Goal: Communication & Community: Connect with others

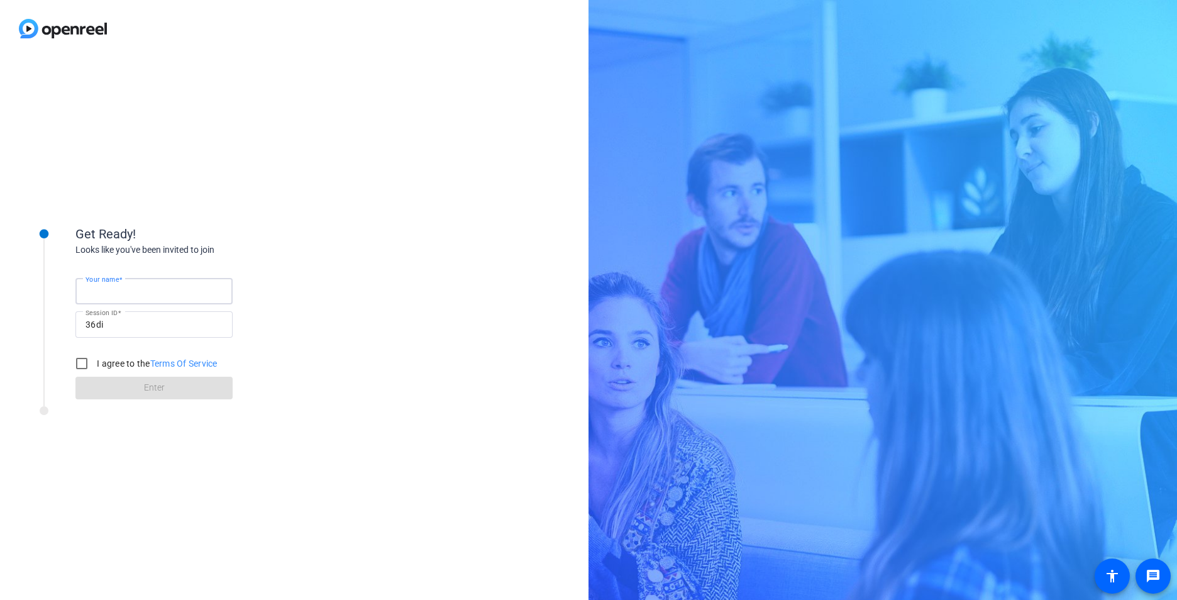
click at [145, 291] on input "Your name" at bounding box center [154, 291] width 137 height 15
type input "[PERSON_NAME]"
click at [78, 363] on input "I agree to the Terms Of Service" at bounding box center [81, 363] width 25 height 25
checkbox input "true"
click at [177, 391] on span at bounding box center [153, 388] width 157 height 30
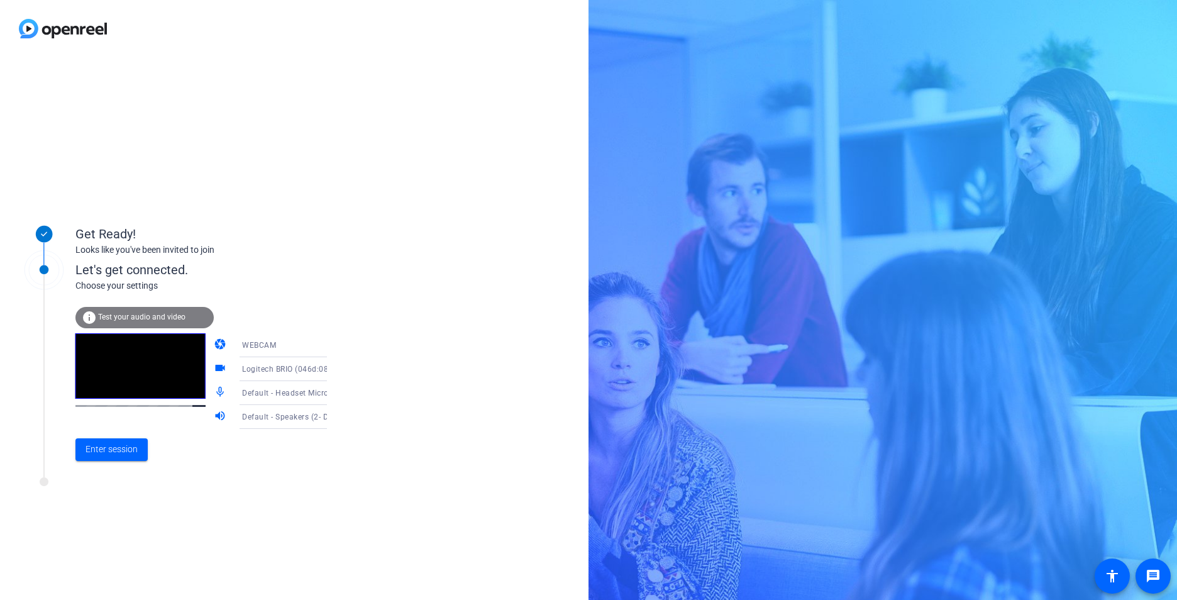
click at [336, 394] on icon at bounding box center [339, 393] width 6 height 3
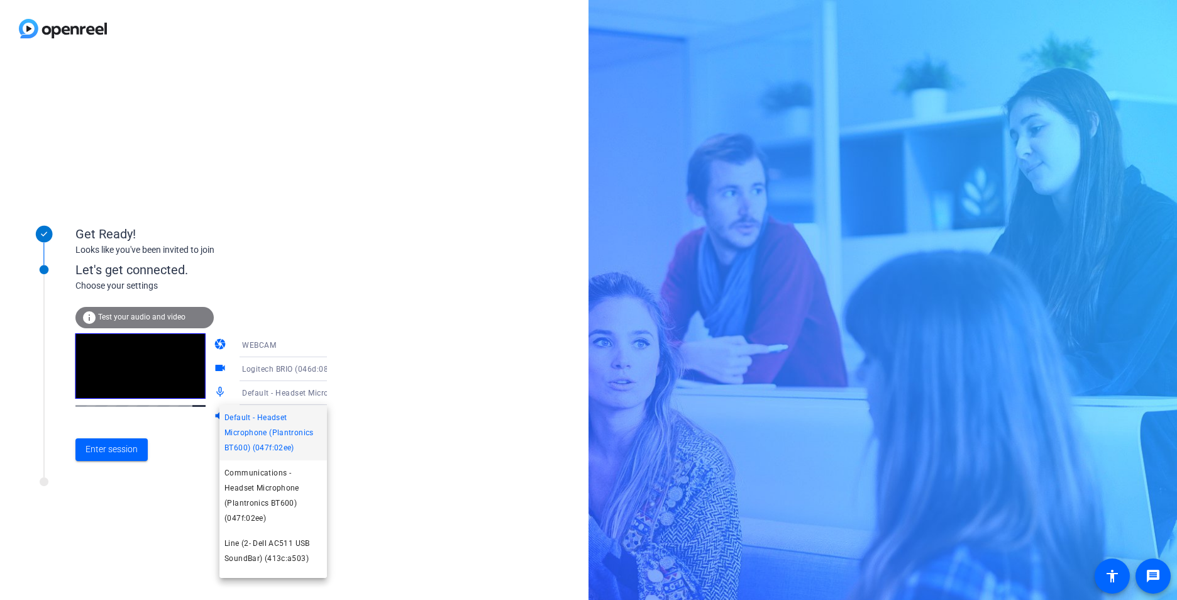
click at [315, 394] on div at bounding box center [588, 300] width 1177 height 600
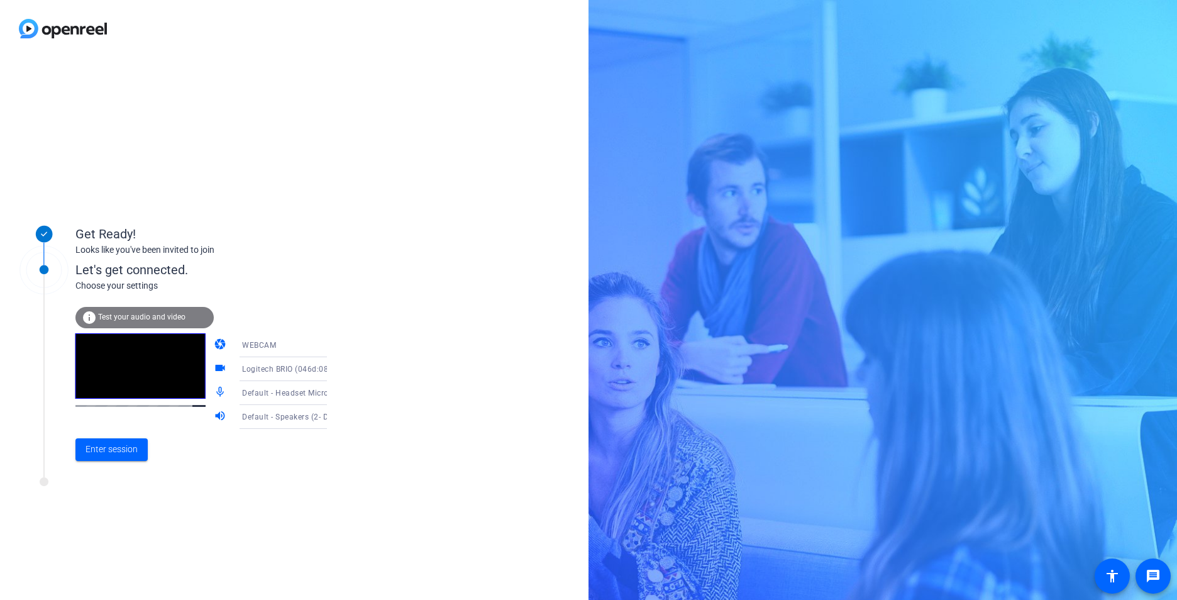
click at [332, 414] on icon at bounding box center [339, 416] width 15 height 15
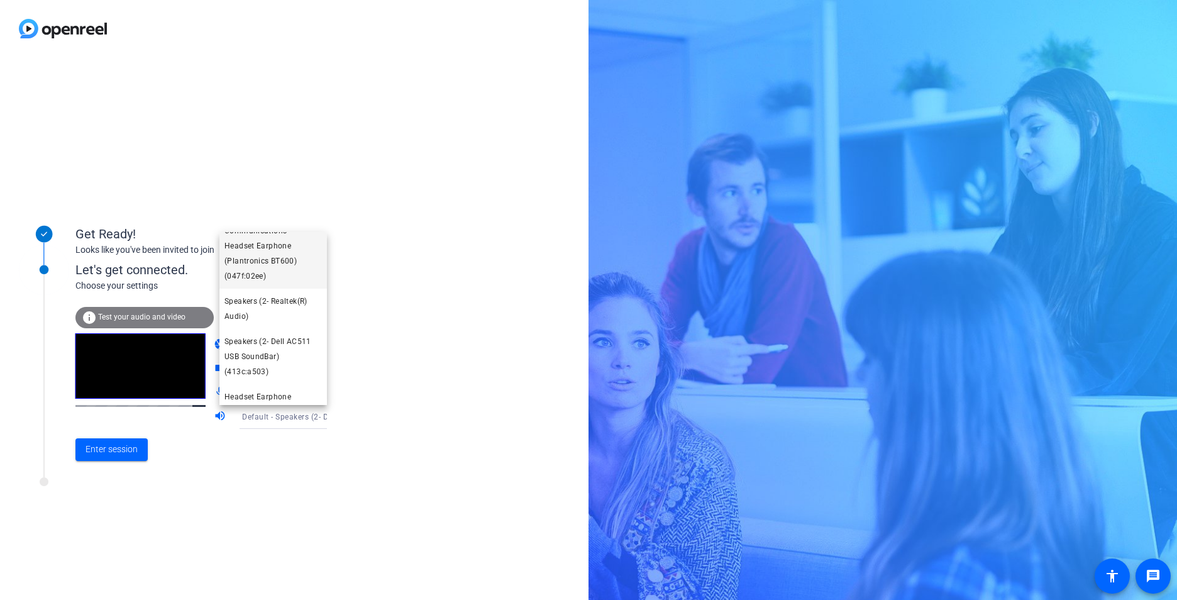
scroll to position [41, 0]
click at [289, 275] on span "Communications - Headset Earphone (Plantronics BT600) (047f:02ee)" at bounding box center [272, 282] width 97 height 60
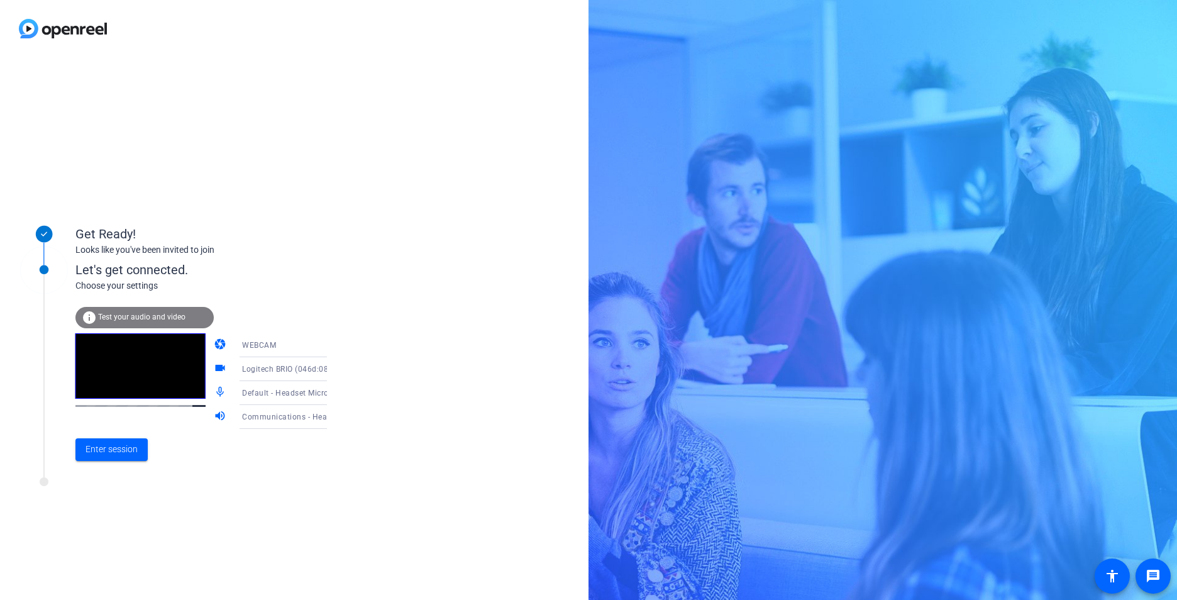
click at [332, 415] on icon at bounding box center [339, 416] width 15 height 15
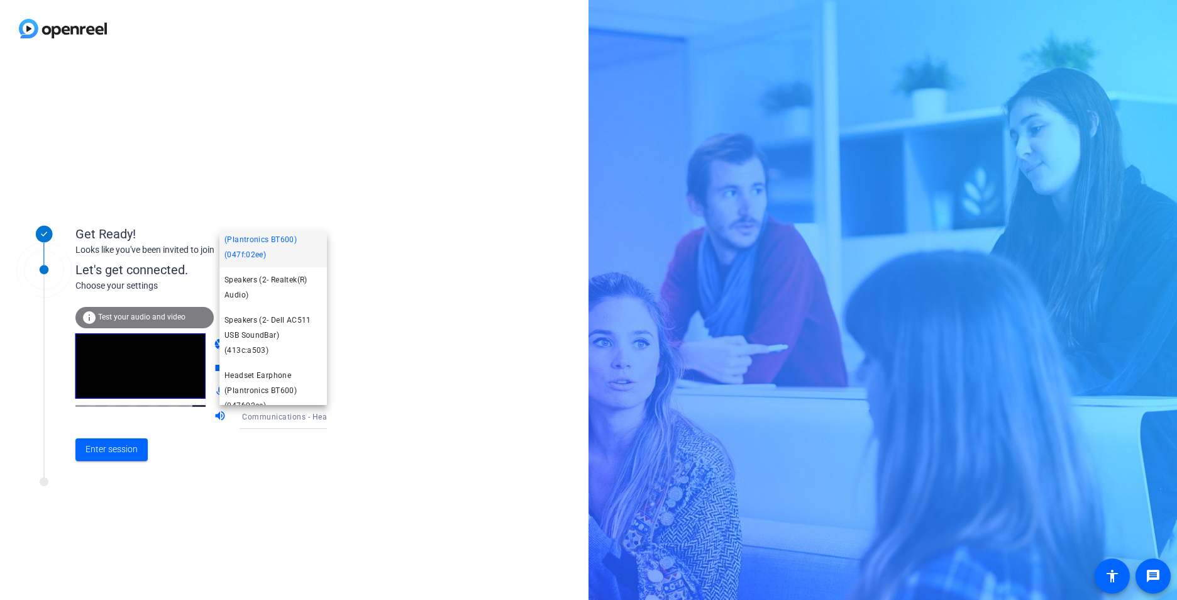
scroll to position [104, 0]
click at [290, 372] on span "Headset Earphone (Plantronics BT600) (047f:02ee)" at bounding box center [272, 377] width 97 height 45
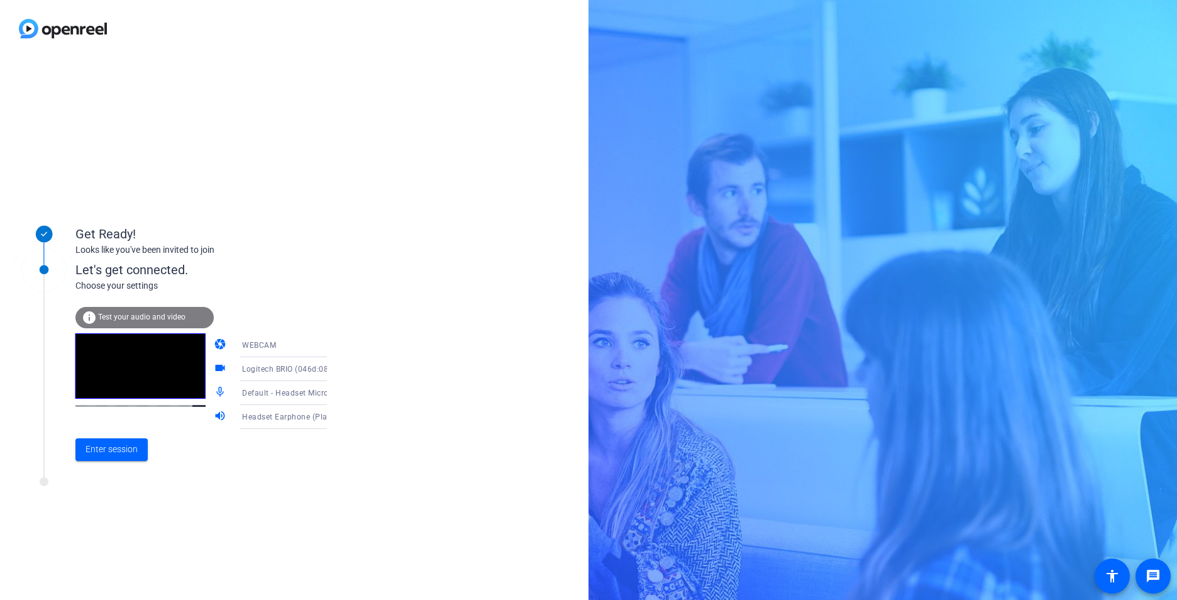
click at [332, 390] on icon at bounding box center [339, 392] width 15 height 15
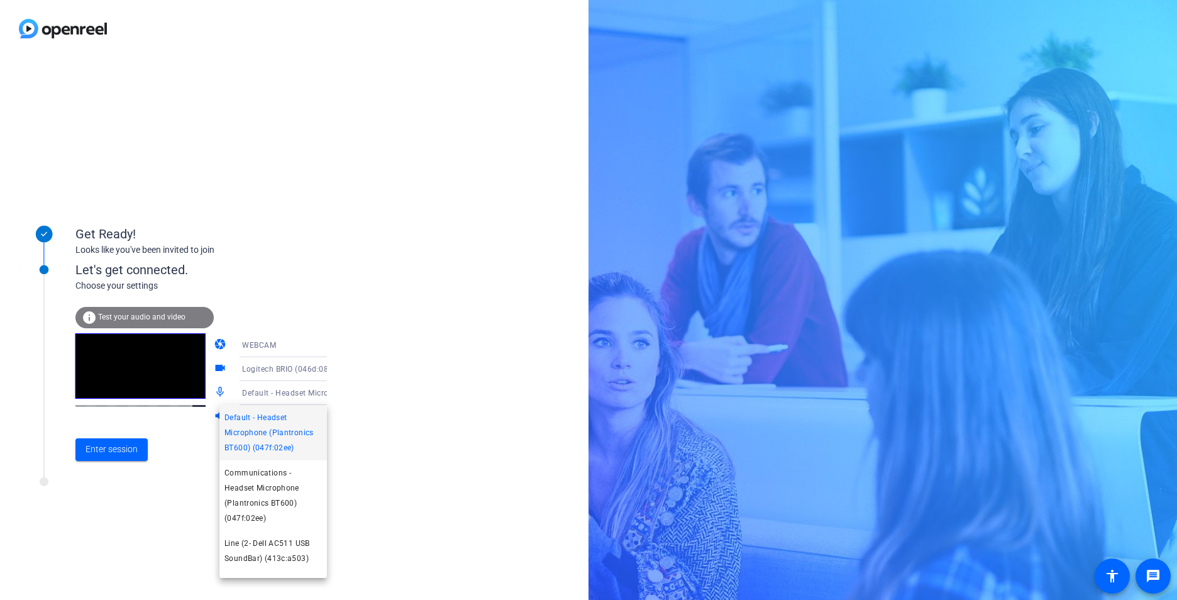
click at [382, 380] on div at bounding box center [588, 300] width 1177 height 600
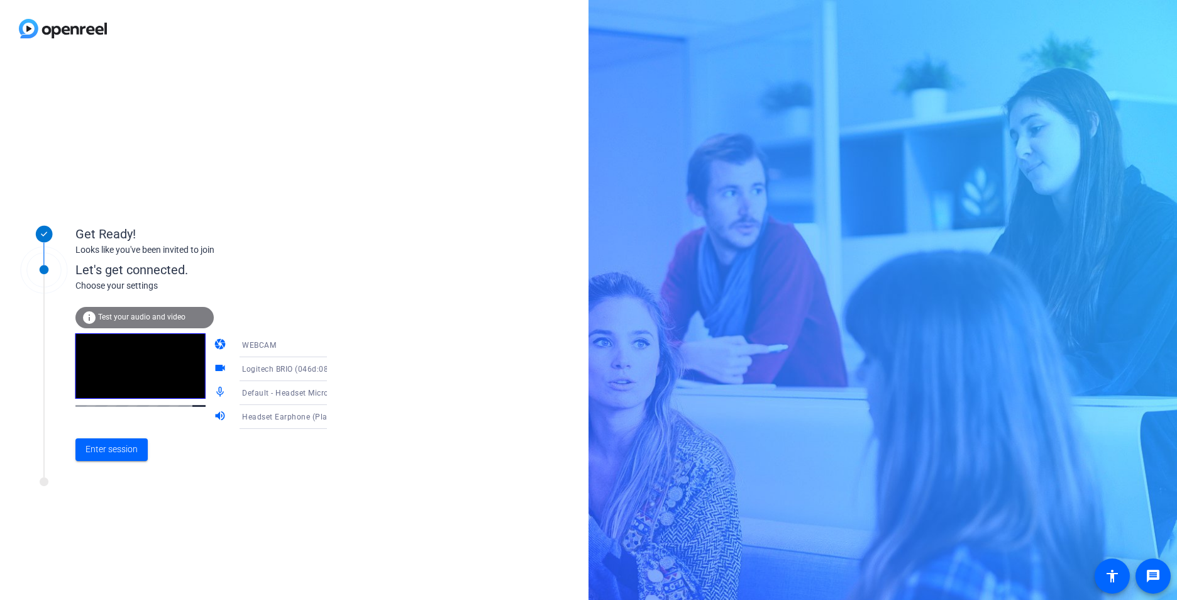
click at [332, 418] on icon at bounding box center [339, 416] width 15 height 15
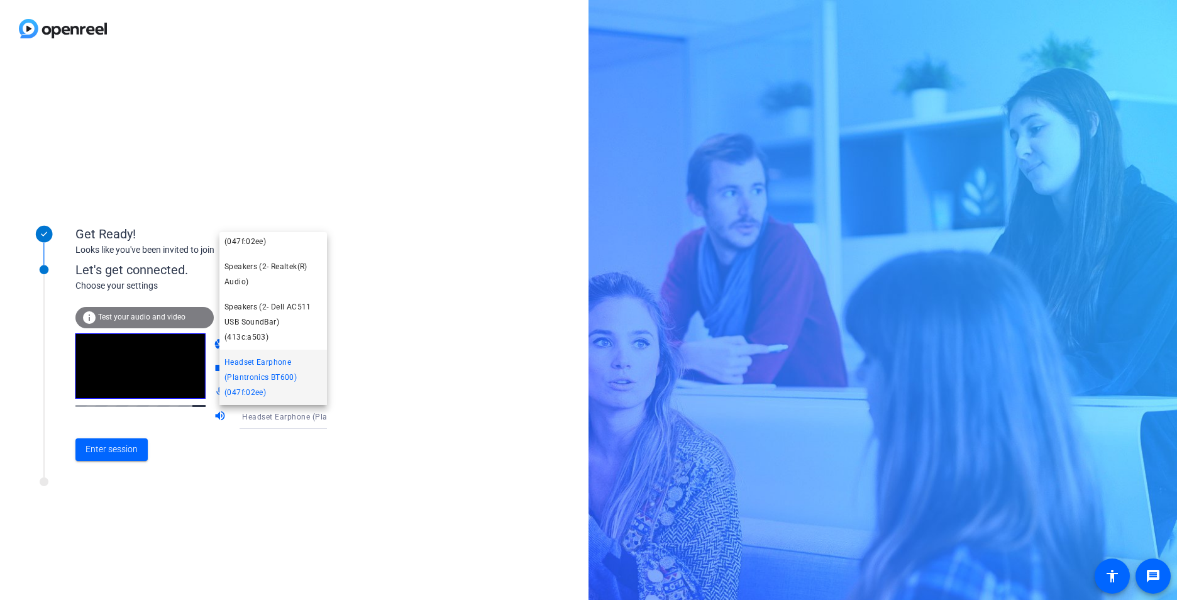
click at [316, 417] on div at bounding box center [588, 300] width 1177 height 600
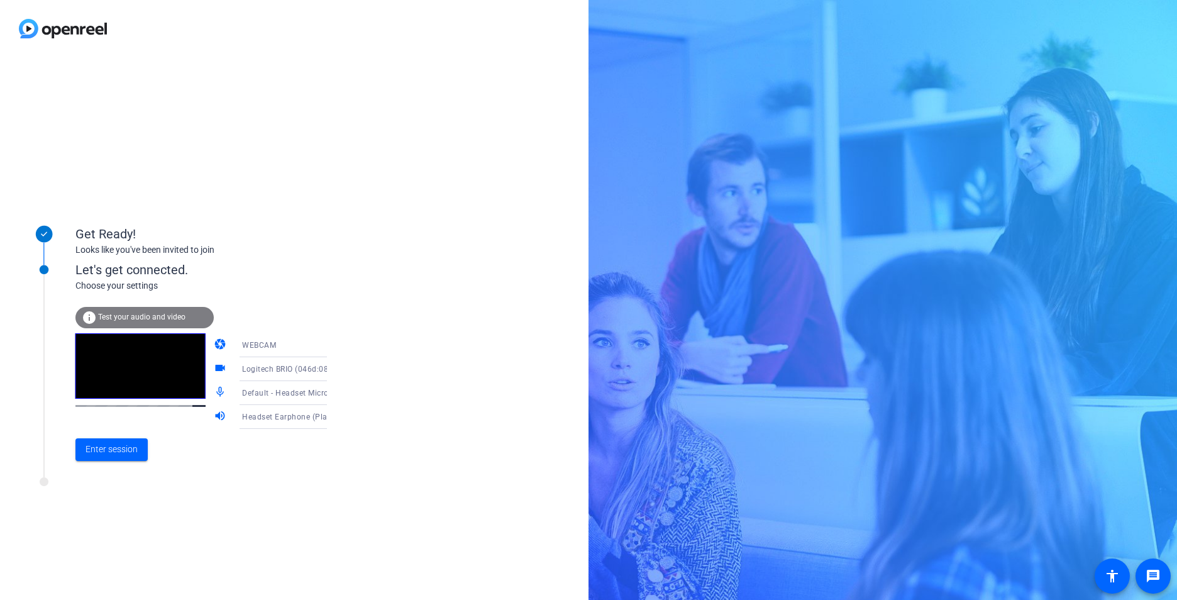
click at [140, 313] on span "Test your audio and video" at bounding box center [141, 317] width 87 height 9
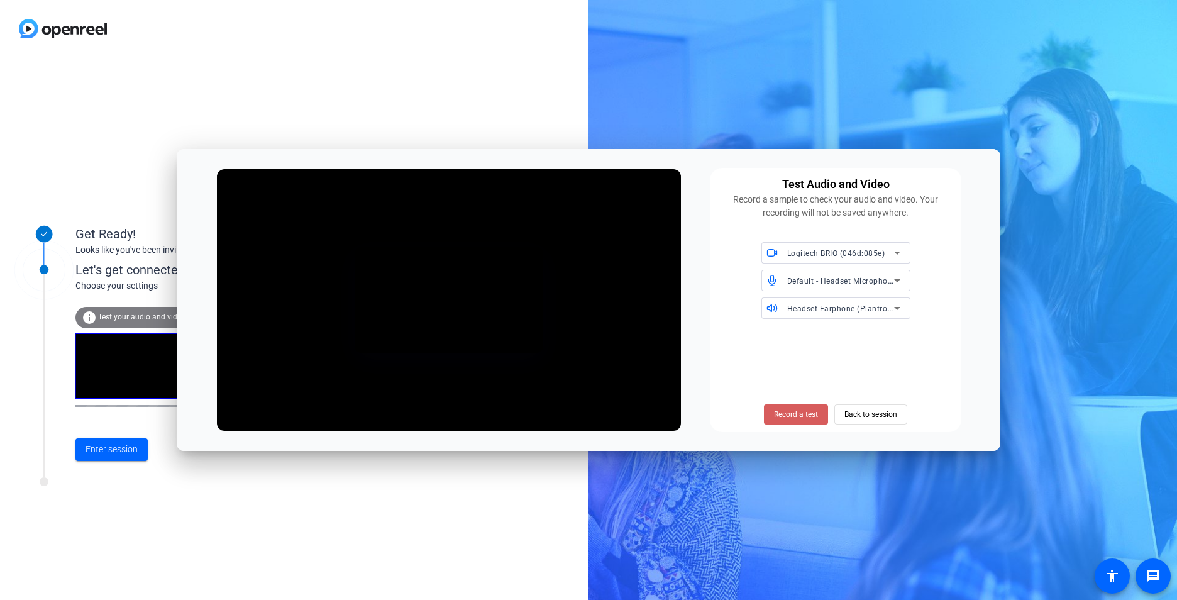
click at [804, 411] on span "Record a test" at bounding box center [796, 414] width 44 height 11
click at [793, 409] on span "Stop Testing (5s)" at bounding box center [796, 414] width 57 height 11
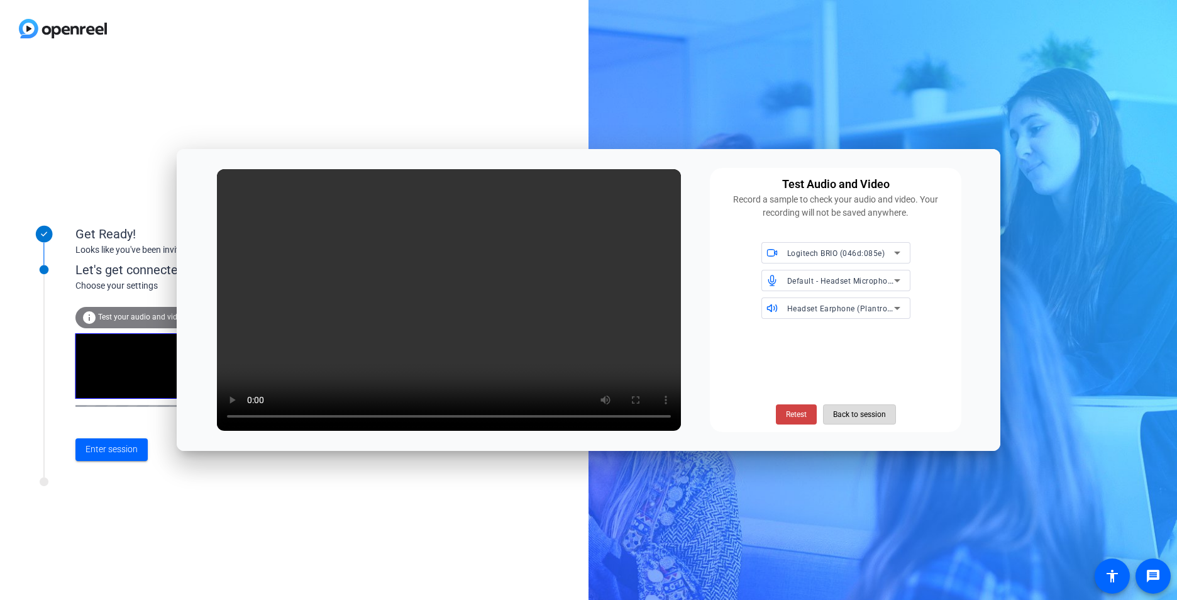
click at [845, 417] on span "Back to session" at bounding box center [859, 414] width 53 height 24
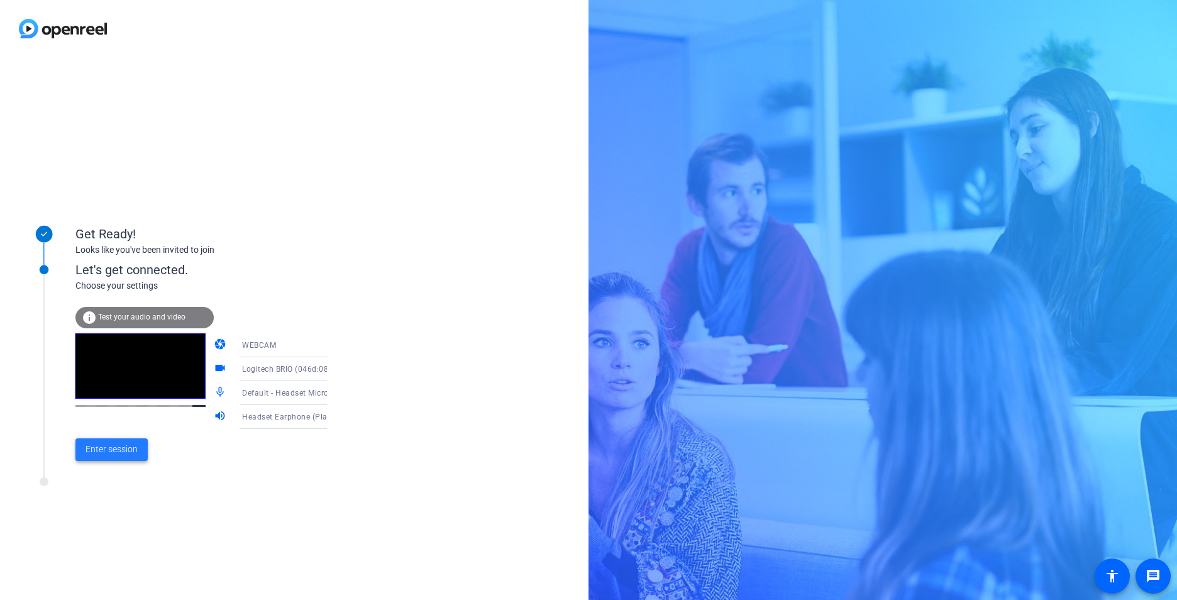
click at [120, 447] on span "Enter session" at bounding box center [112, 449] width 52 height 13
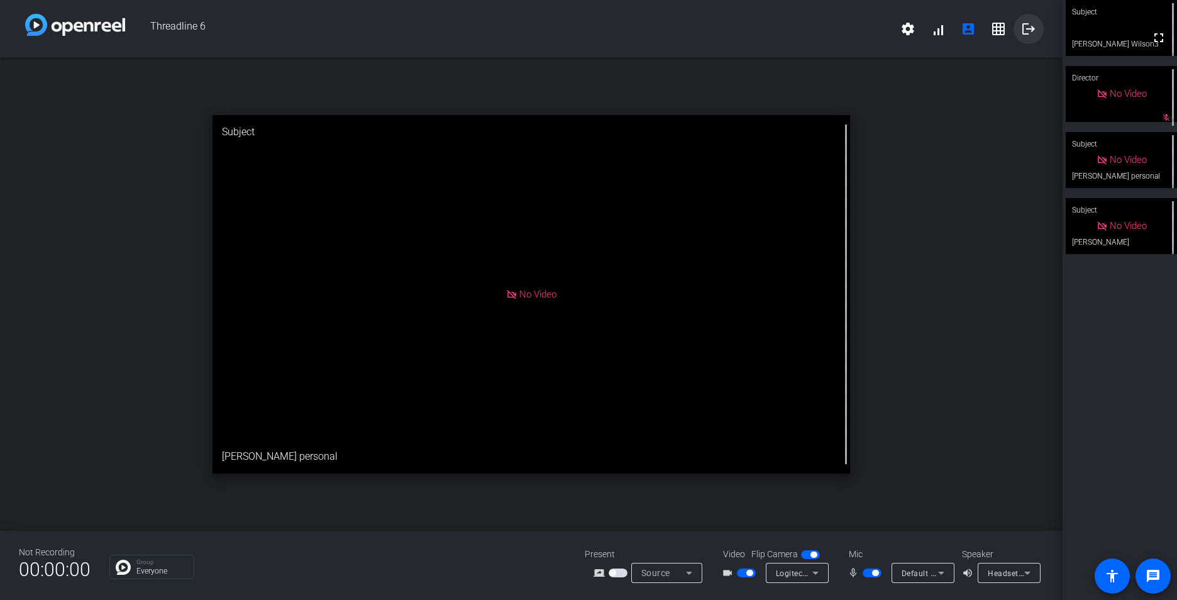
click at [1038, 25] on span at bounding box center [1029, 29] width 30 height 30
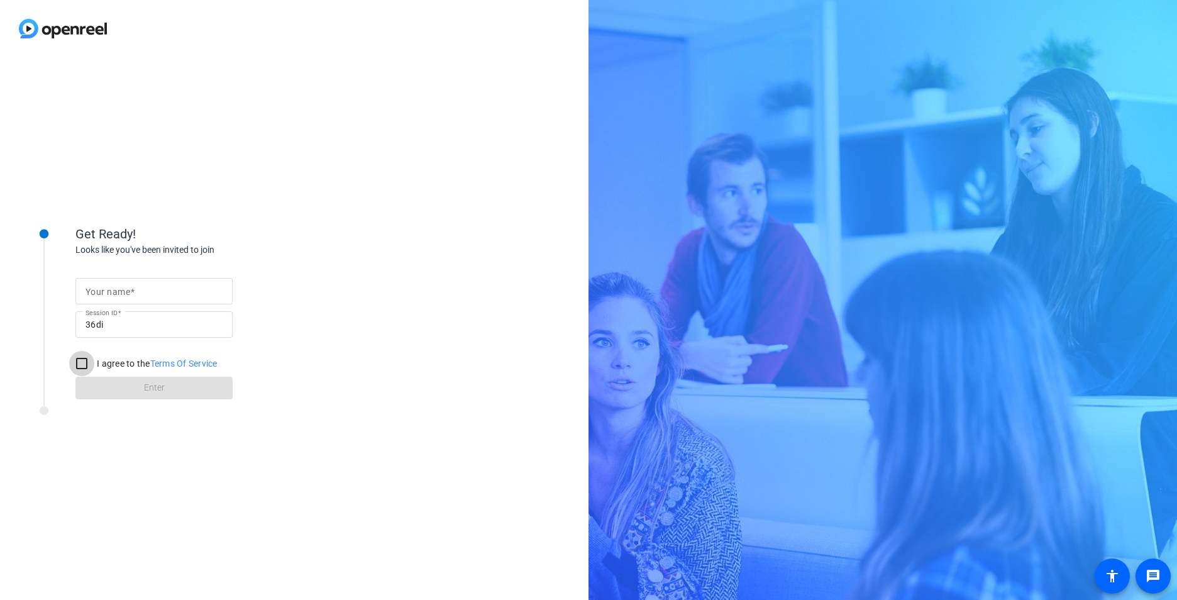
click at [84, 365] on input "I agree to the Terms Of Service" at bounding box center [81, 363] width 25 height 25
checkbox input "true"
click at [148, 296] on input "Your name" at bounding box center [154, 291] width 137 height 15
type input "[PERSON_NAME]"
click at [164, 390] on span "Enter" at bounding box center [154, 387] width 21 height 13
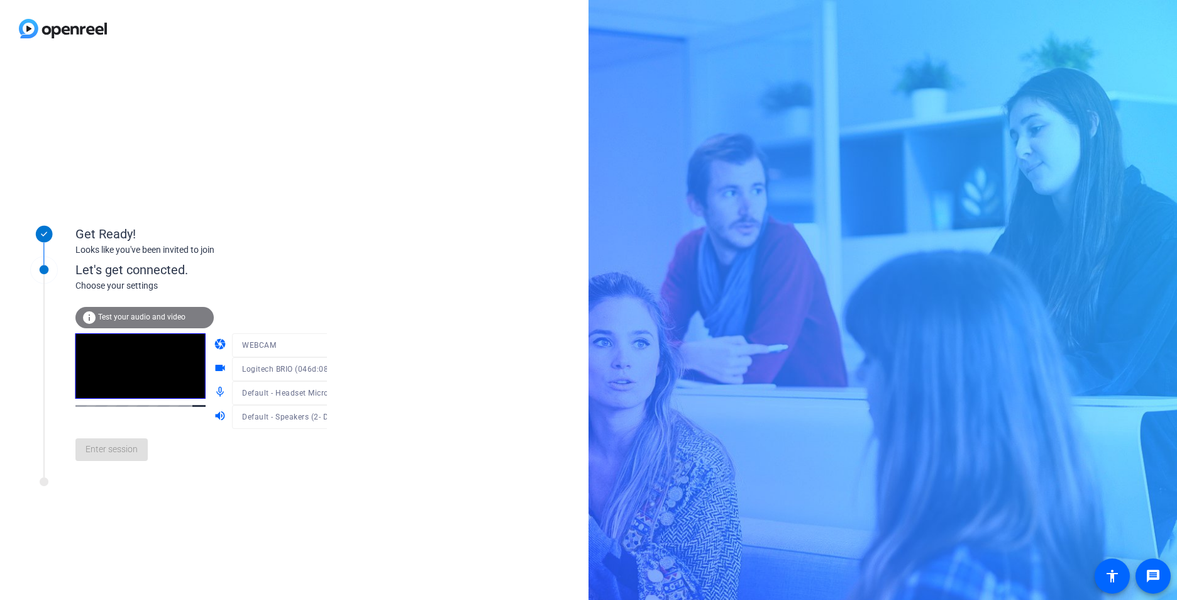
click at [314, 394] on div at bounding box center [292, 388] width 120 height 14
click at [336, 394] on icon at bounding box center [339, 393] width 6 height 3
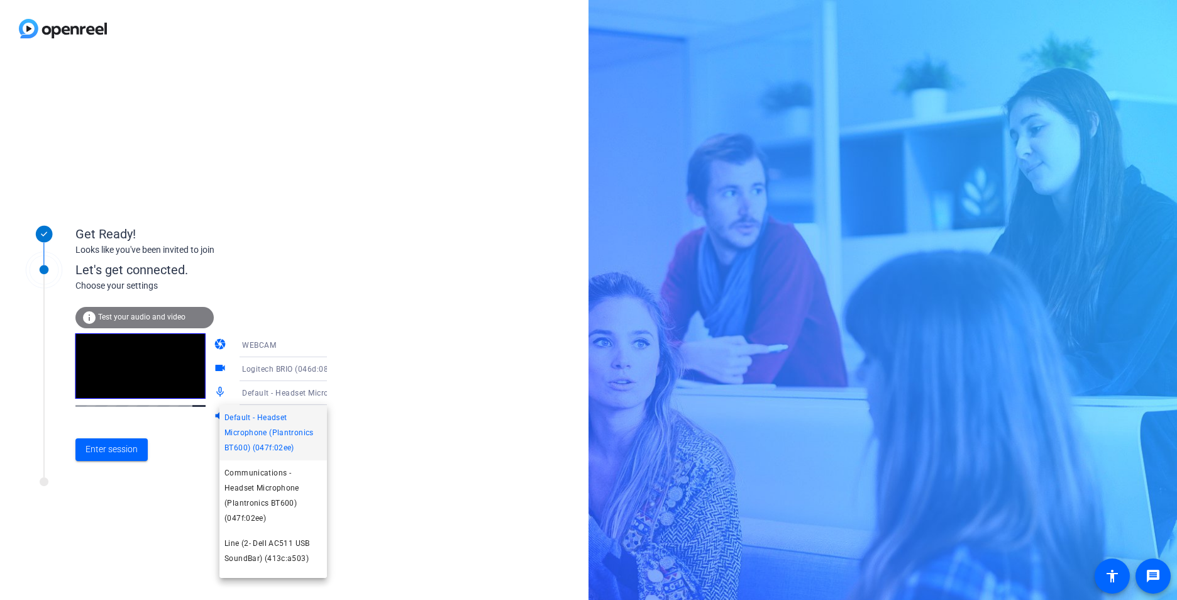
click at [314, 394] on div at bounding box center [588, 300] width 1177 height 600
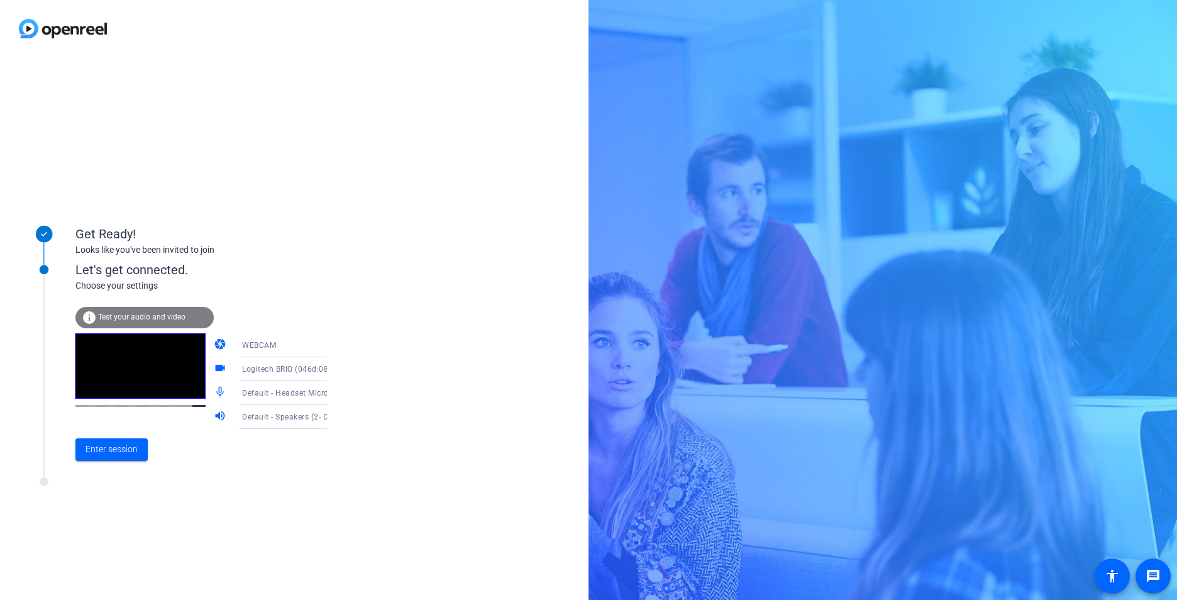
click at [332, 419] on icon at bounding box center [339, 416] width 15 height 15
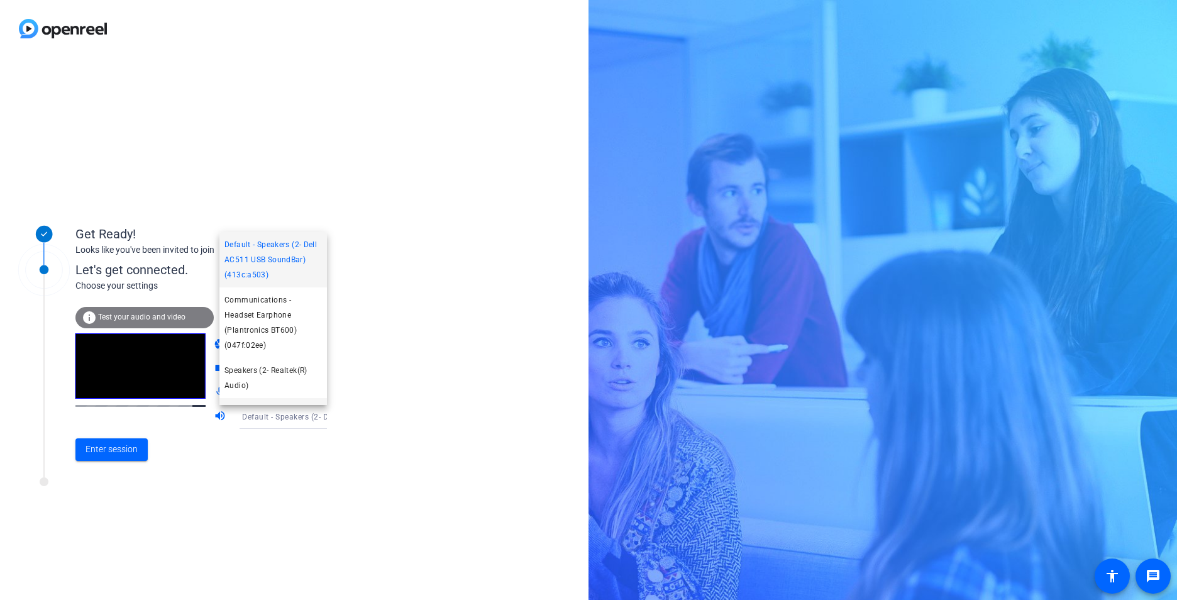
click at [267, 329] on span "Communications - Headset Earphone (Plantronics BT600) (047f:02ee)" at bounding box center [272, 322] width 97 height 60
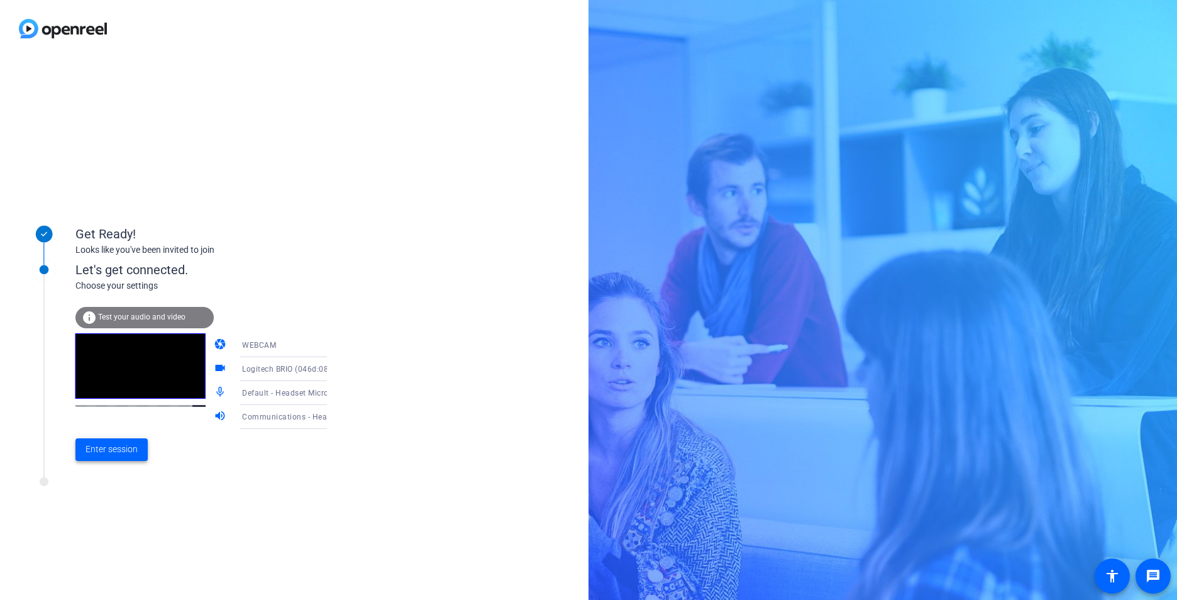
click at [127, 446] on span "Enter session" at bounding box center [112, 449] width 52 height 13
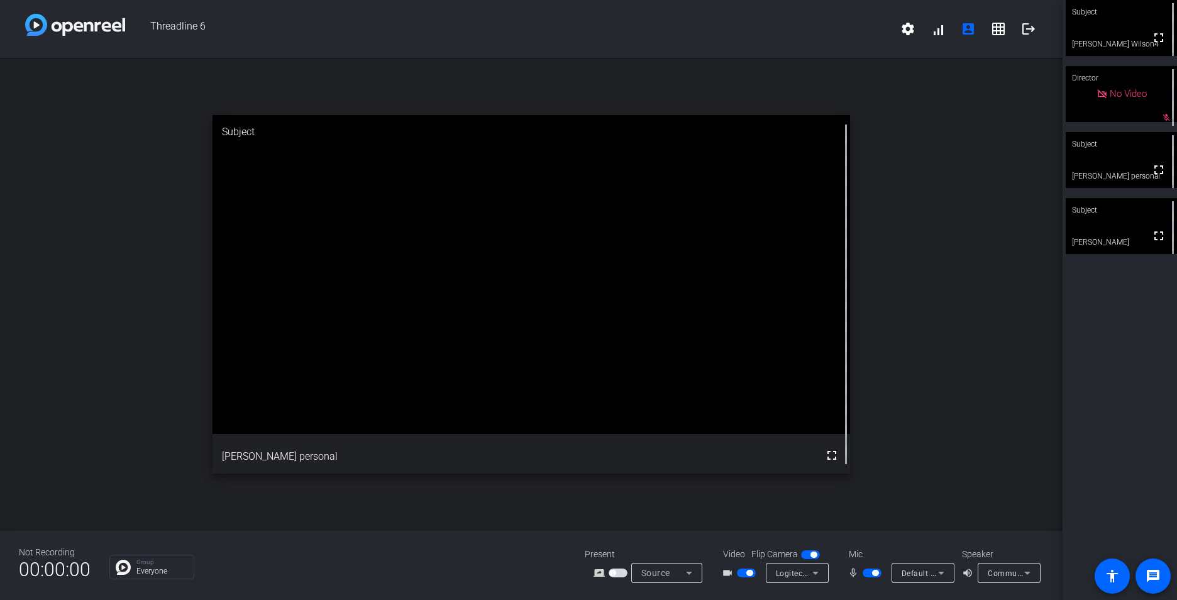
click at [943, 572] on icon at bounding box center [941, 572] width 15 height 15
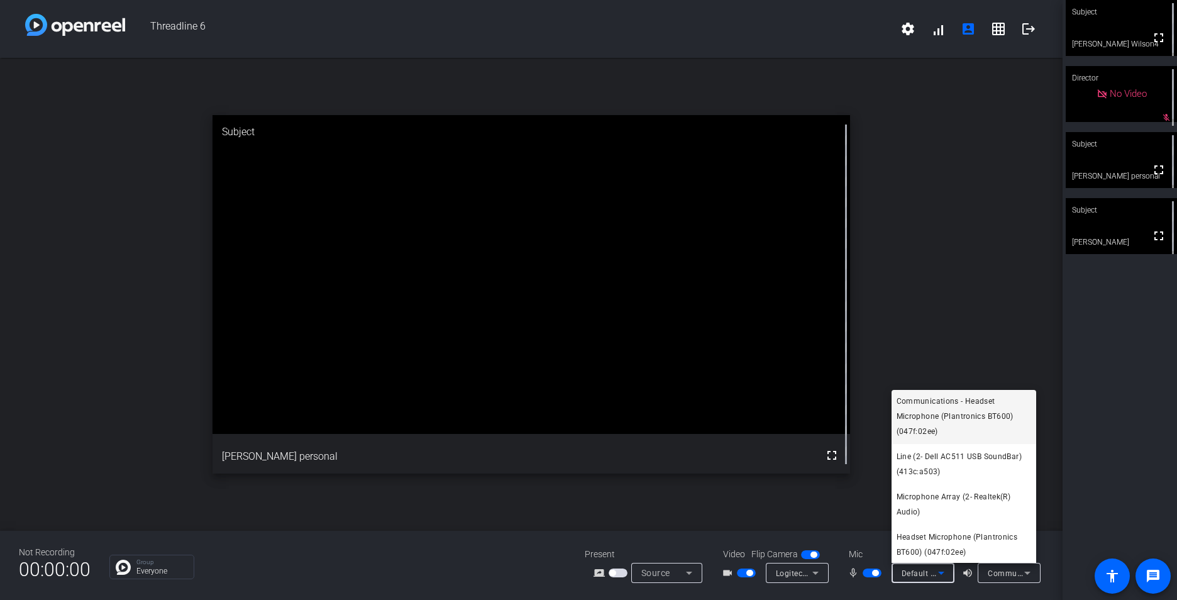
scroll to position [84, 0]
click at [1100, 463] on div at bounding box center [588, 300] width 1177 height 600
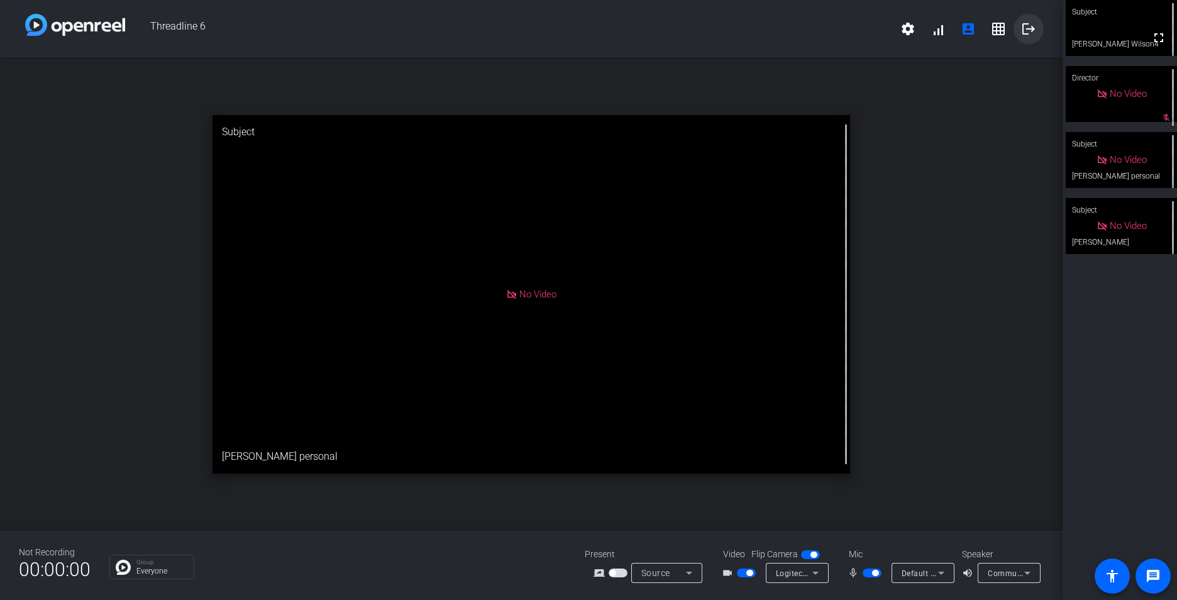
click at [1027, 30] on mat-icon "logout" at bounding box center [1028, 28] width 15 height 15
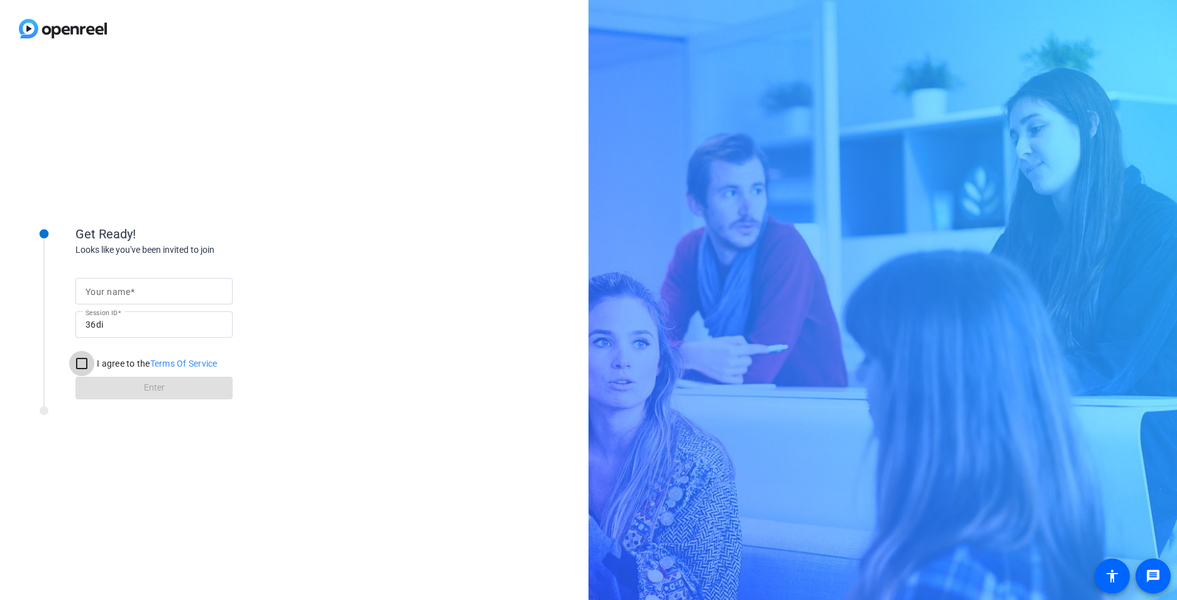
click at [84, 359] on input "I agree to the Terms Of Service" at bounding box center [81, 363] width 25 height 25
checkbox input "true"
click at [148, 294] on input "Your name" at bounding box center [154, 291] width 137 height 15
type input "[PERSON_NAME]"
click at [162, 390] on span "Enter" at bounding box center [154, 387] width 21 height 13
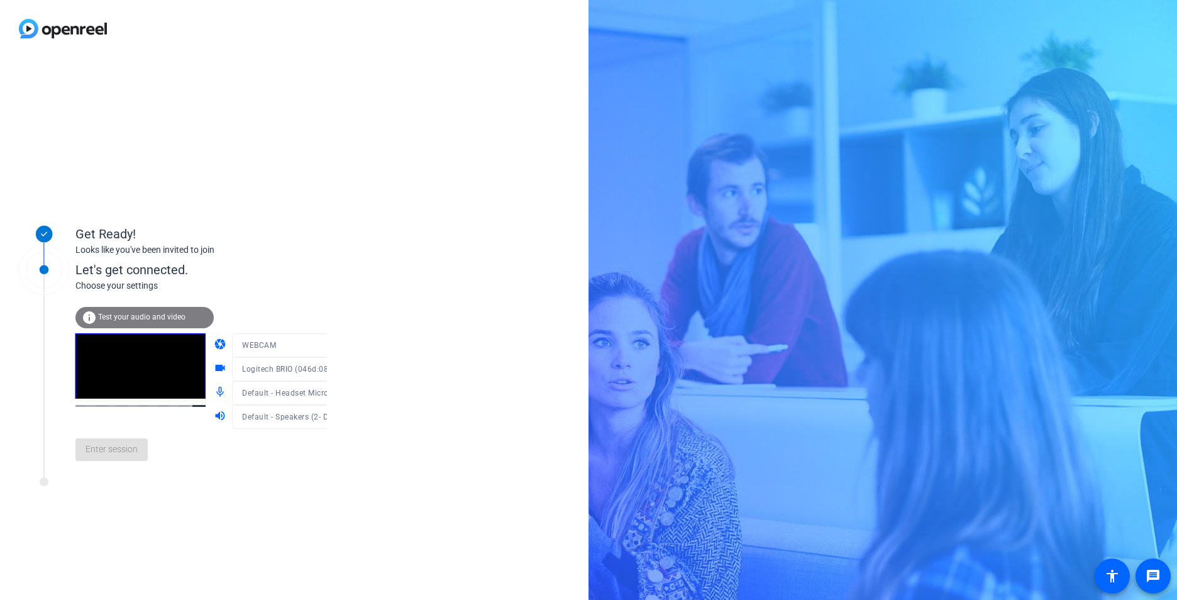
click at [314, 392] on div at bounding box center [292, 388] width 120 height 14
click at [283, 392] on span "Default - Headset Microphone (Plantronics BT600) (047f:02ee)" at bounding box center [357, 392] width 230 height 10
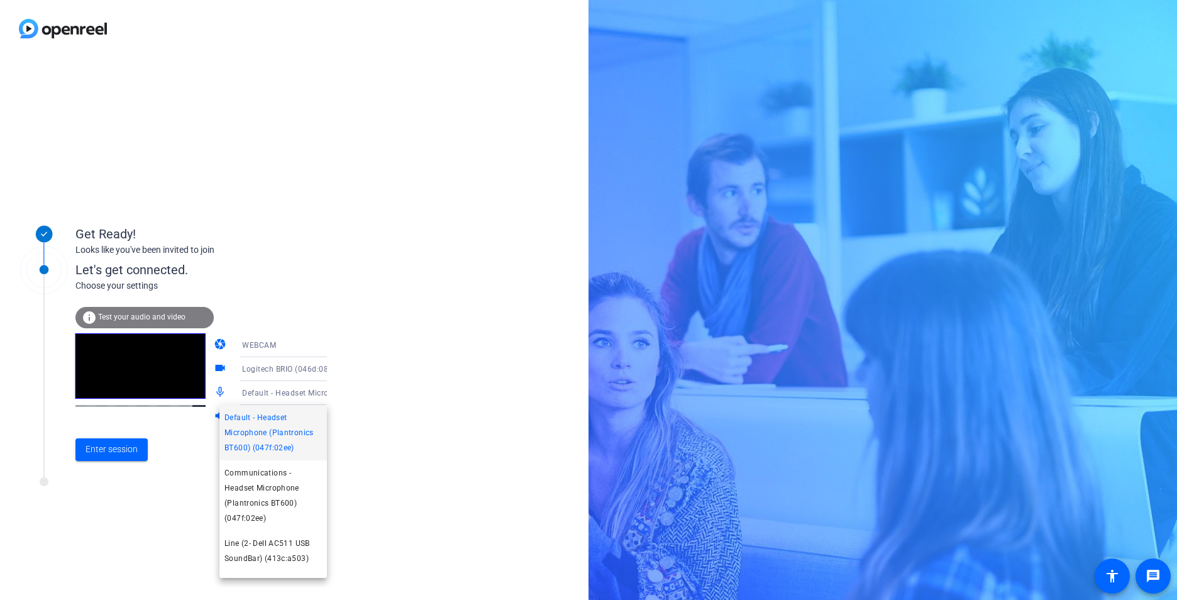
click at [285, 431] on span "Default - Headset Microphone (Plantronics BT600) (047f:02ee)" at bounding box center [272, 432] width 97 height 45
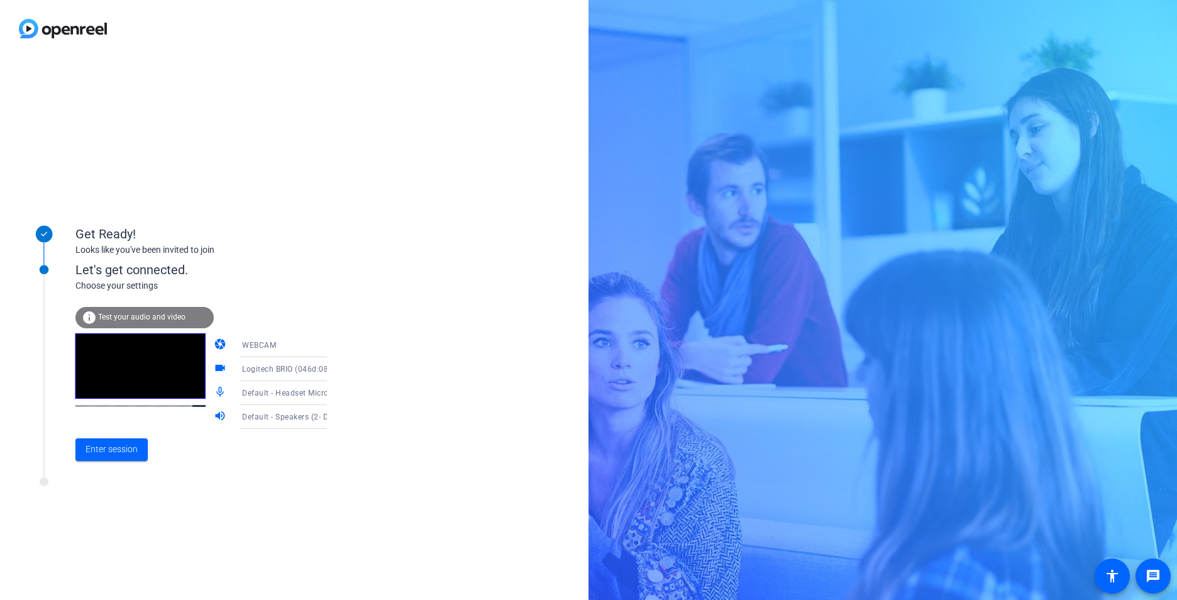
click at [336, 417] on icon at bounding box center [339, 417] width 6 height 3
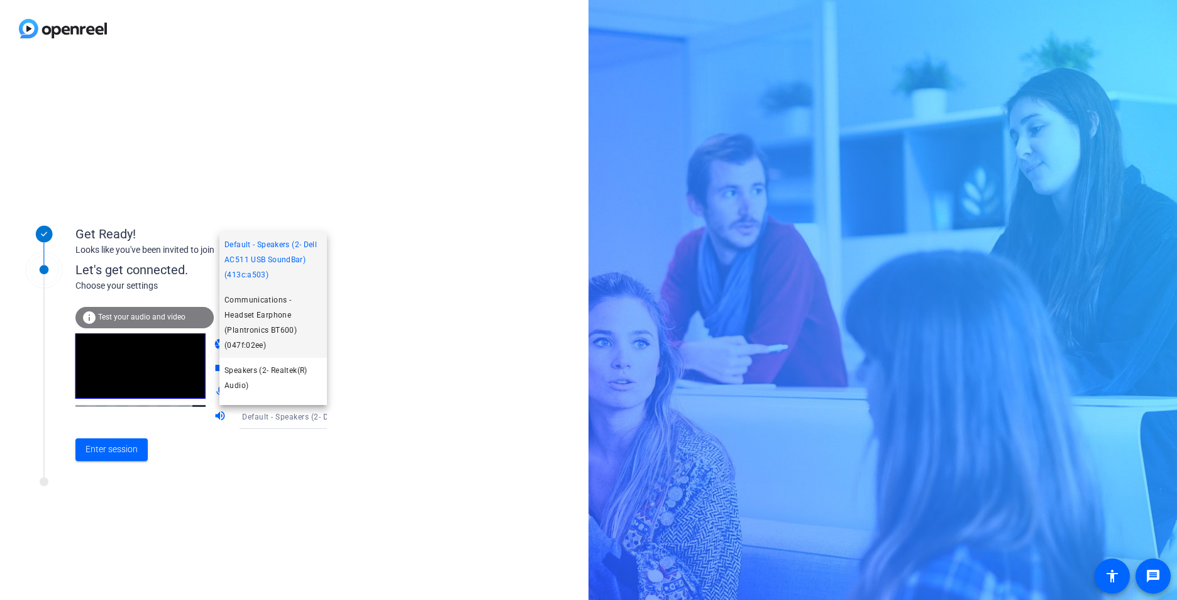
click at [266, 303] on span "Communications - Headset Earphone (Plantronics BT600) (047f:02ee)" at bounding box center [272, 322] width 97 height 60
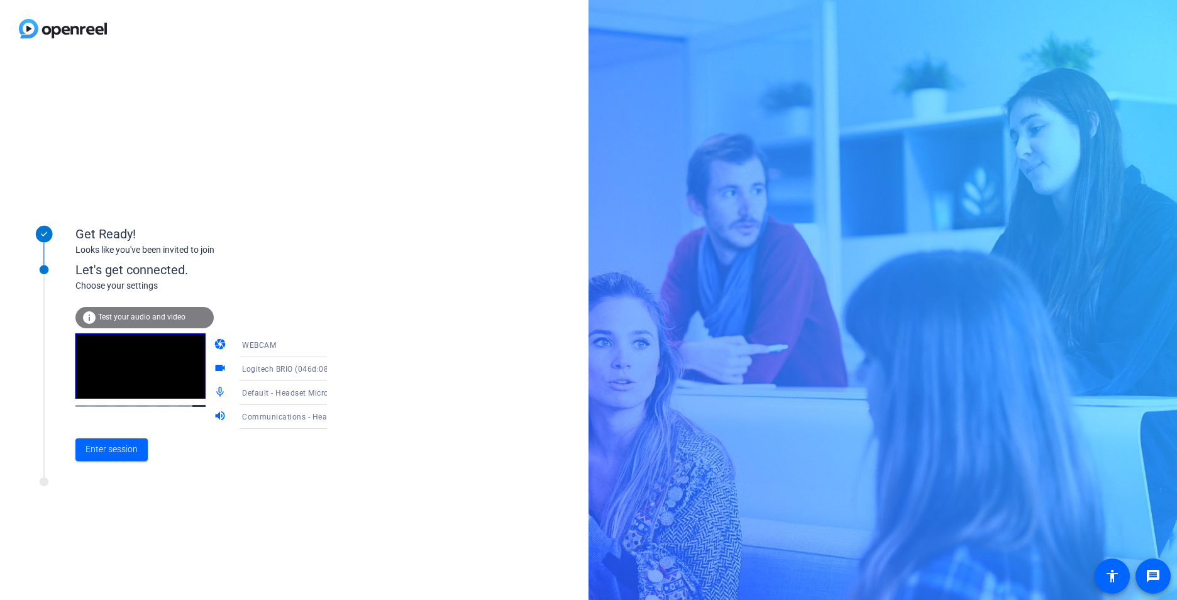
click at [332, 390] on icon at bounding box center [339, 392] width 15 height 15
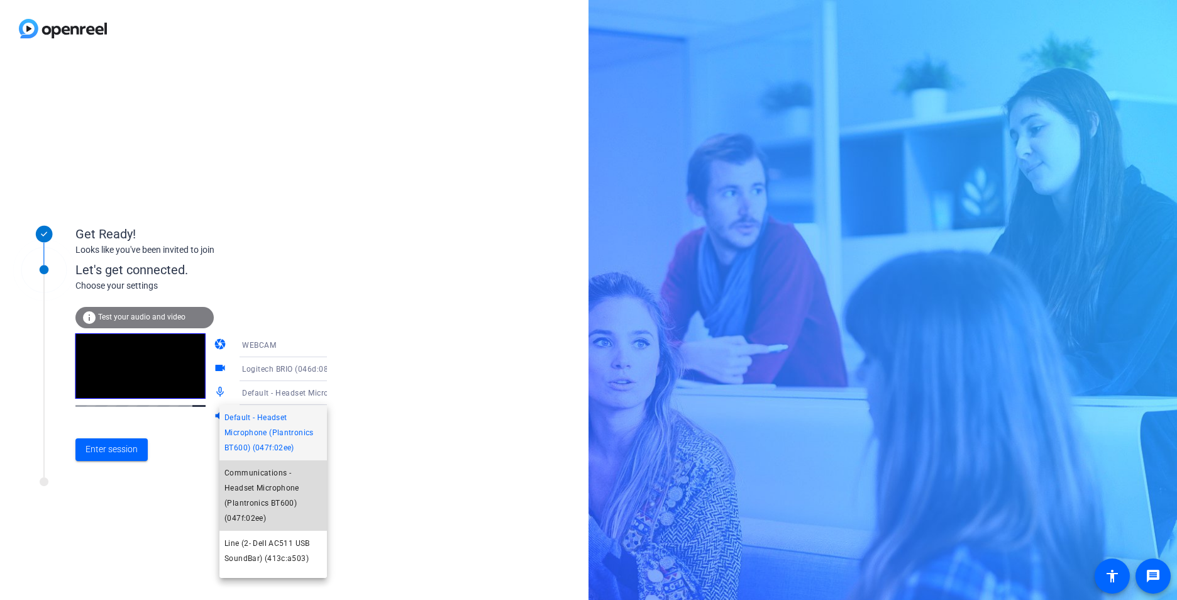
click at [277, 486] on span "Communications - Headset Microphone (Plantronics BT600) (047f:02ee)" at bounding box center [272, 495] width 97 height 60
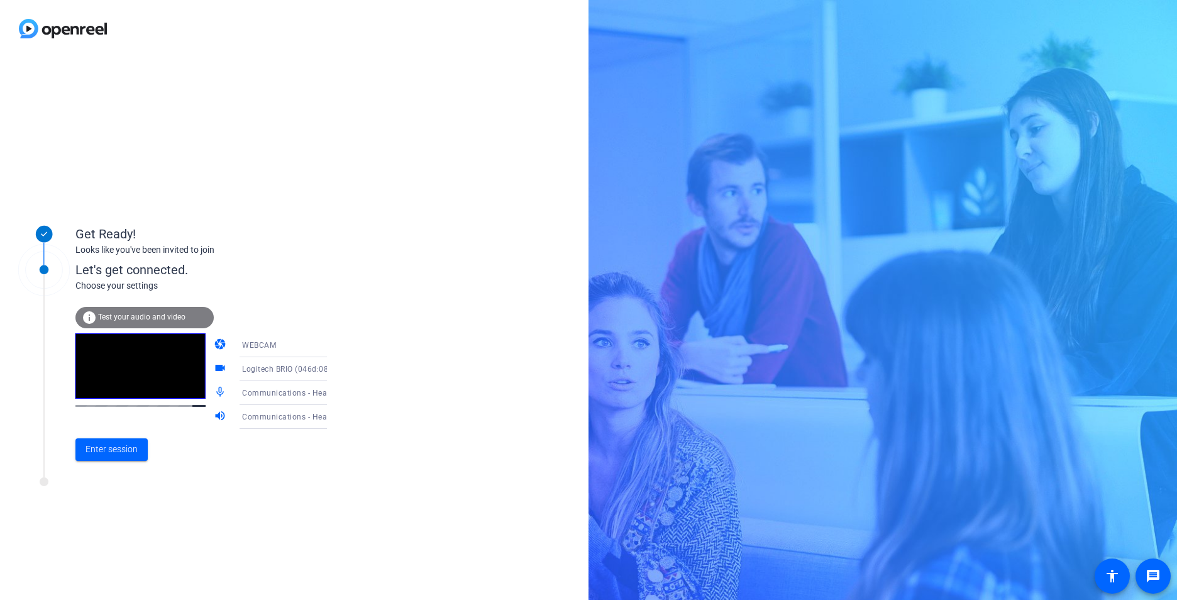
click at [141, 313] on span "Test your audio and video" at bounding box center [141, 317] width 87 height 9
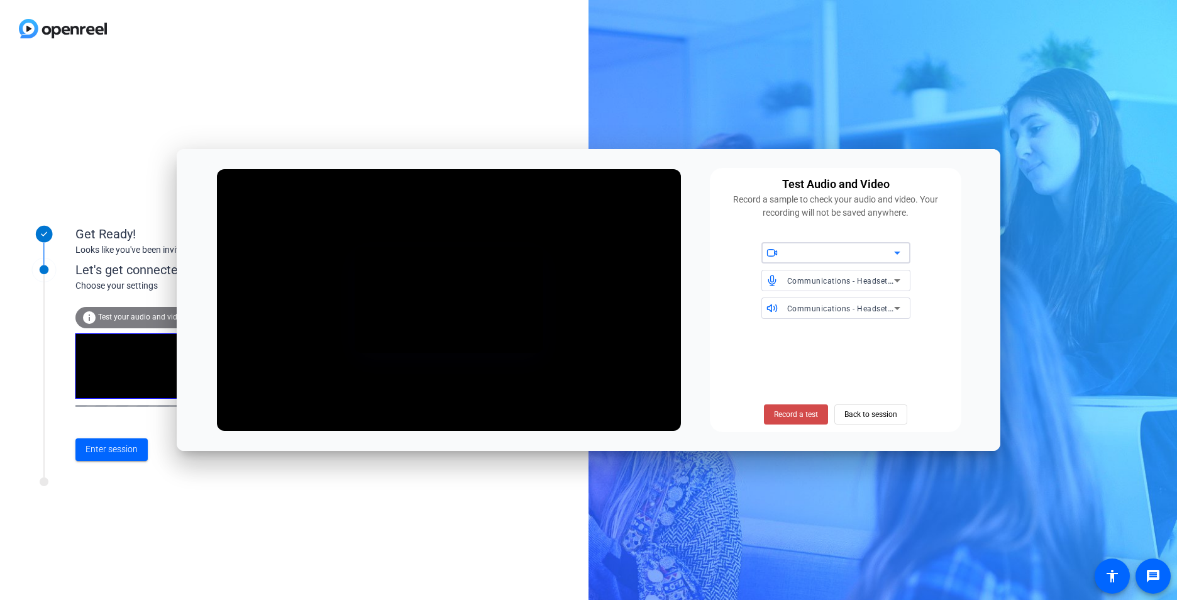
click at [771, 416] on span at bounding box center [796, 414] width 64 height 30
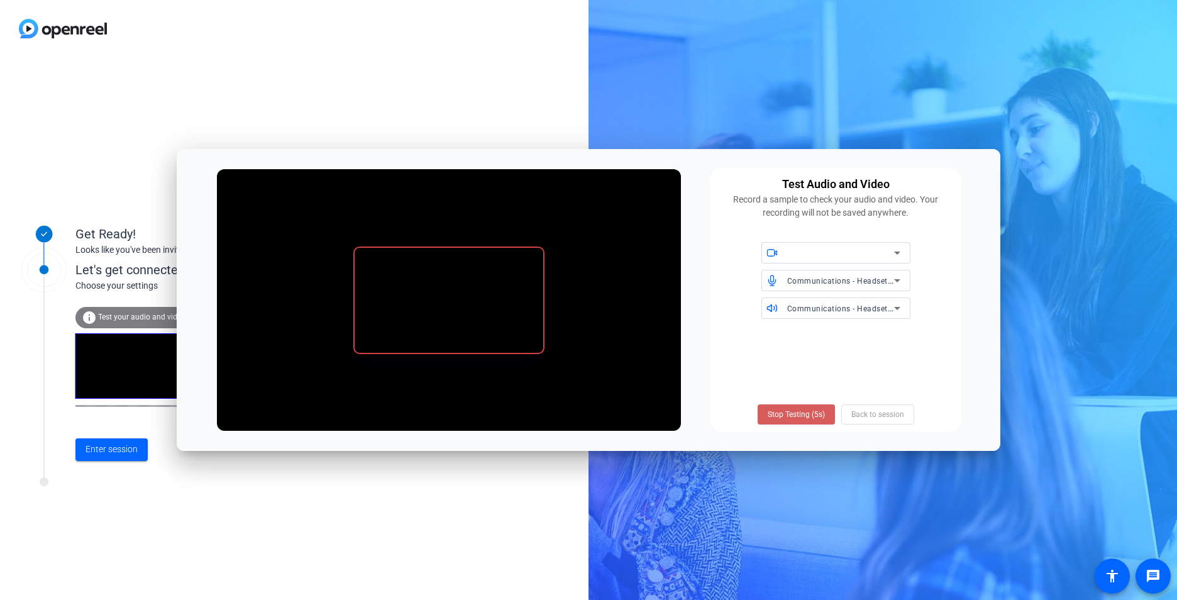
click at [785, 416] on span "Stop Testing (5s)" at bounding box center [796, 414] width 57 height 11
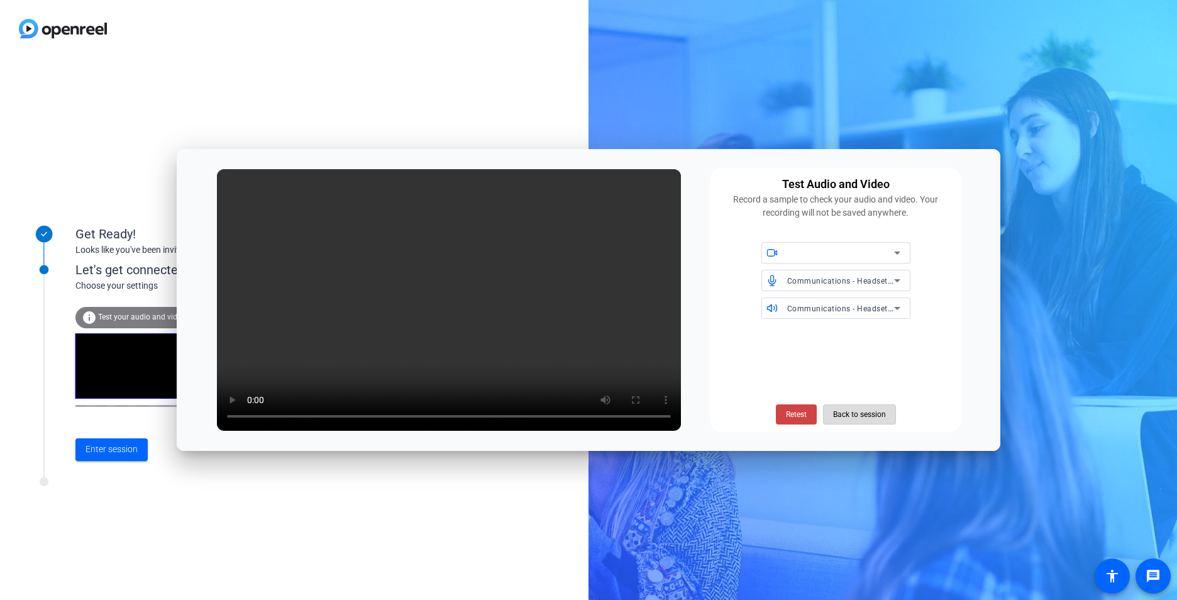
drag, startPoint x: 845, startPoint y: 415, endPoint x: 404, endPoint y: 421, distance: 441.5
click at [844, 415] on span "Back to session" at bounding box center [859, 414] width 53 height 24
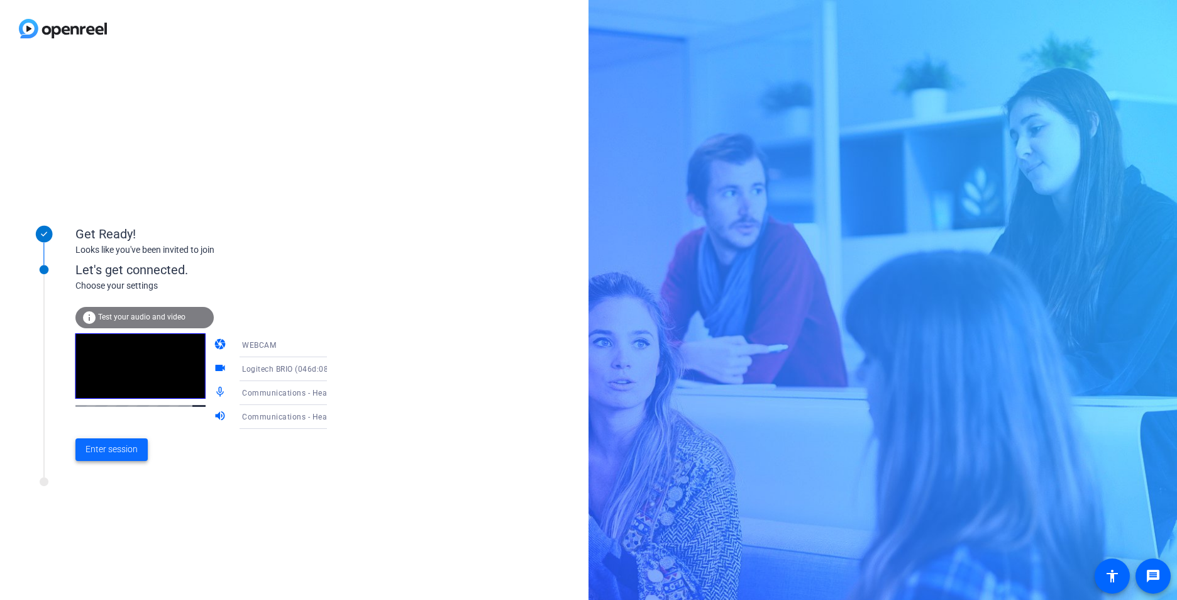
click at [106, 453] on span "Enter session" at bounding box center [112, 449] width 52 height 13
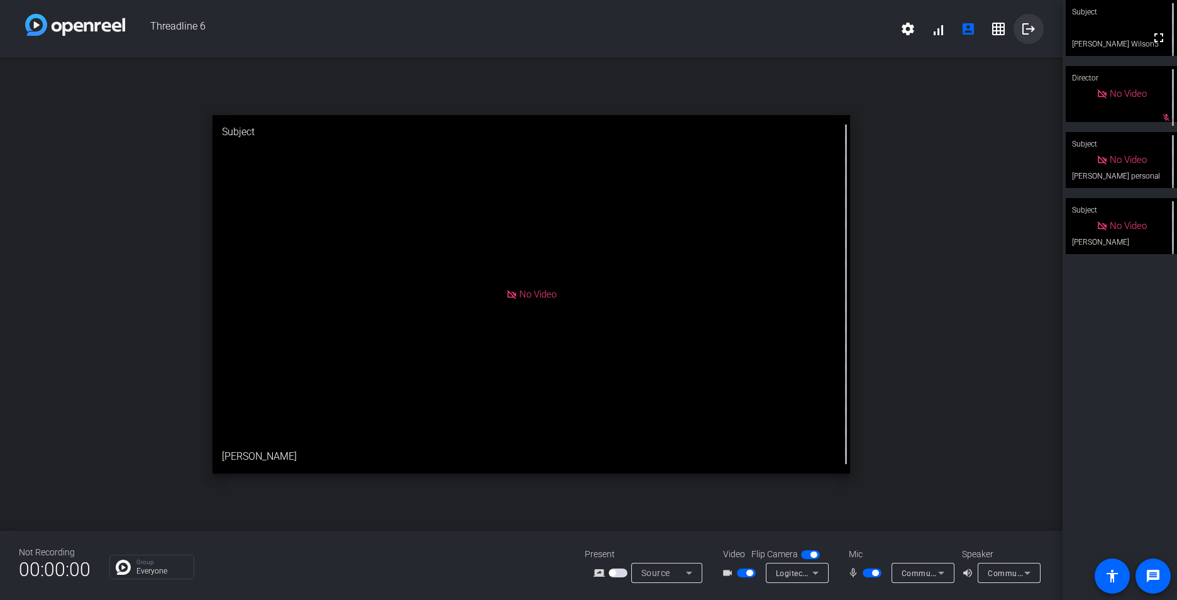
click at [1030, 27] on mat-icon "logout" at bounding box center [1028, 28] width 15 height 15
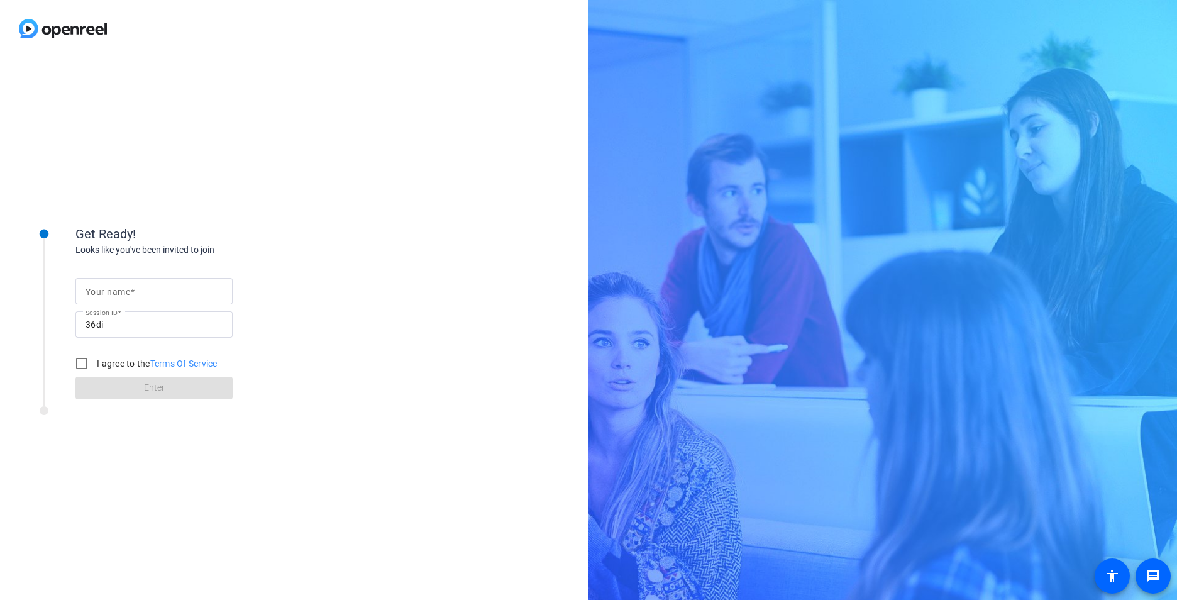
click at [179, 299] on div at bounding box center [154, 291] width 137 height 26
click at [121, 289] on input "Your name" at bounding box center [154, 291] width 137 height 15
type input "[PERSON_NAME]"
click at [86, 360] on input "I agree to the Terms Of Service" at bounding box center [81, 363] width 25 height 25
checkbox input "true"
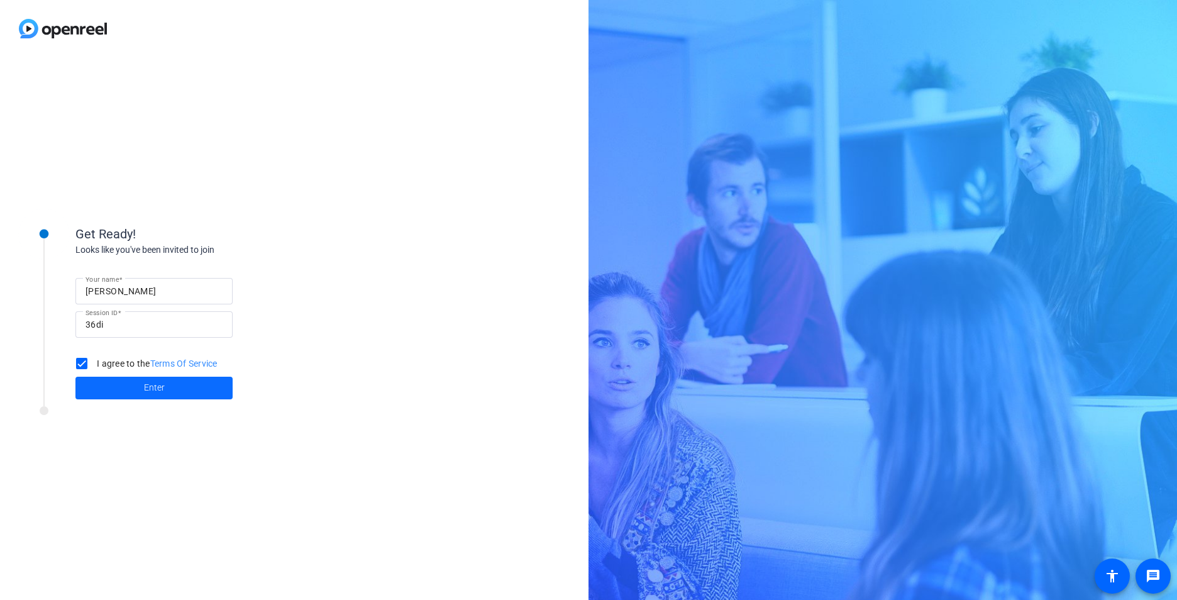
click at [206, 392] on span at bounding box center [153, 388] width 157 height 30
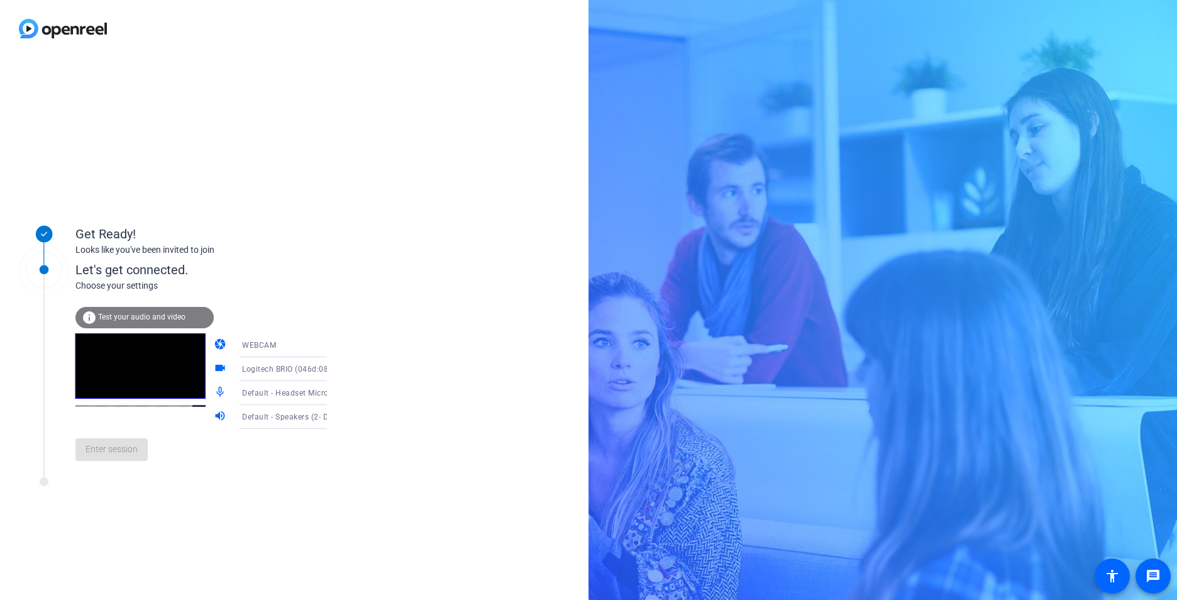
click at [332, 393] on icon at bounding box center [339, 392] width 15 height 15
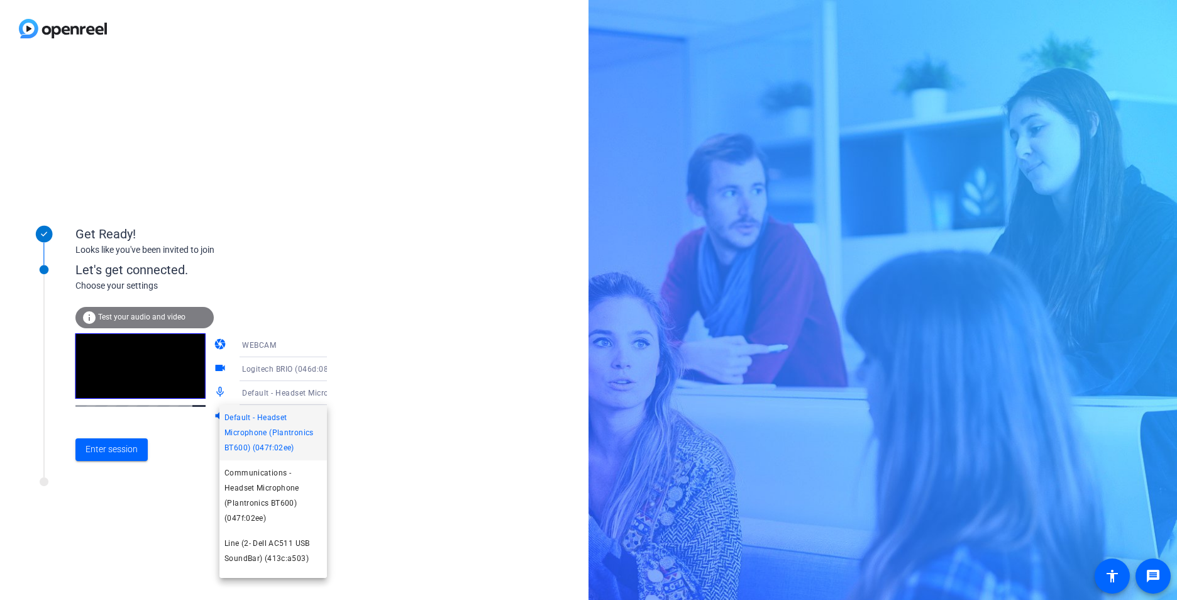
click at [266, 487] on span "Communications - Headset Microphone (Plantronics BT600) (047f:02ee)" at bounding box center [272, 495] width 97 height 60
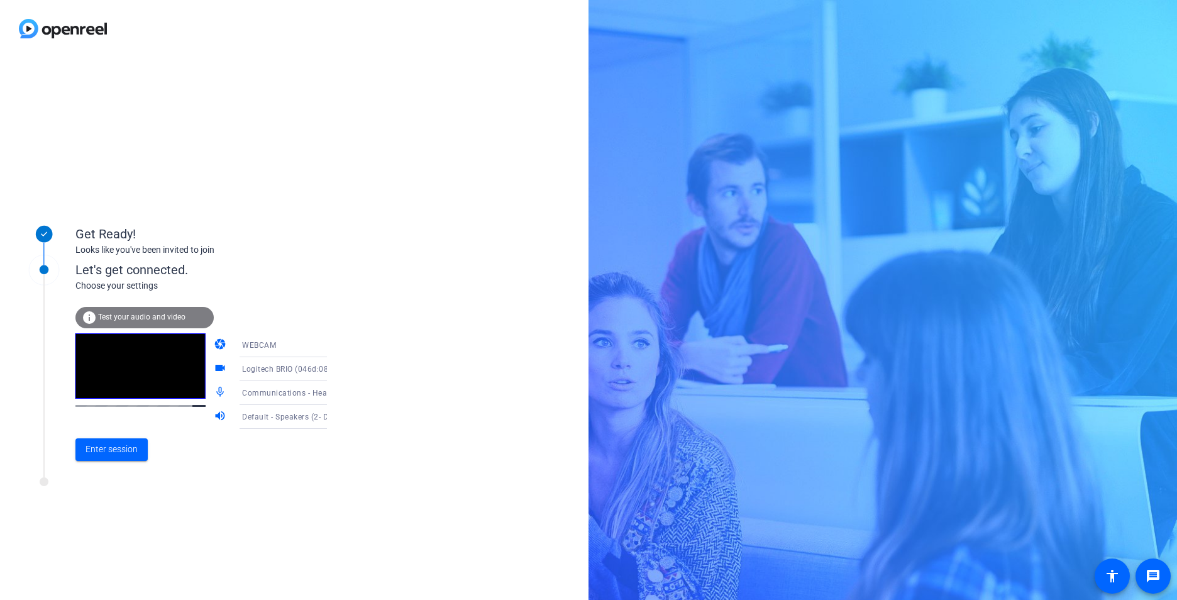
click at [332, 417] on icon at bounding box center [339, 416] width 15 height 15
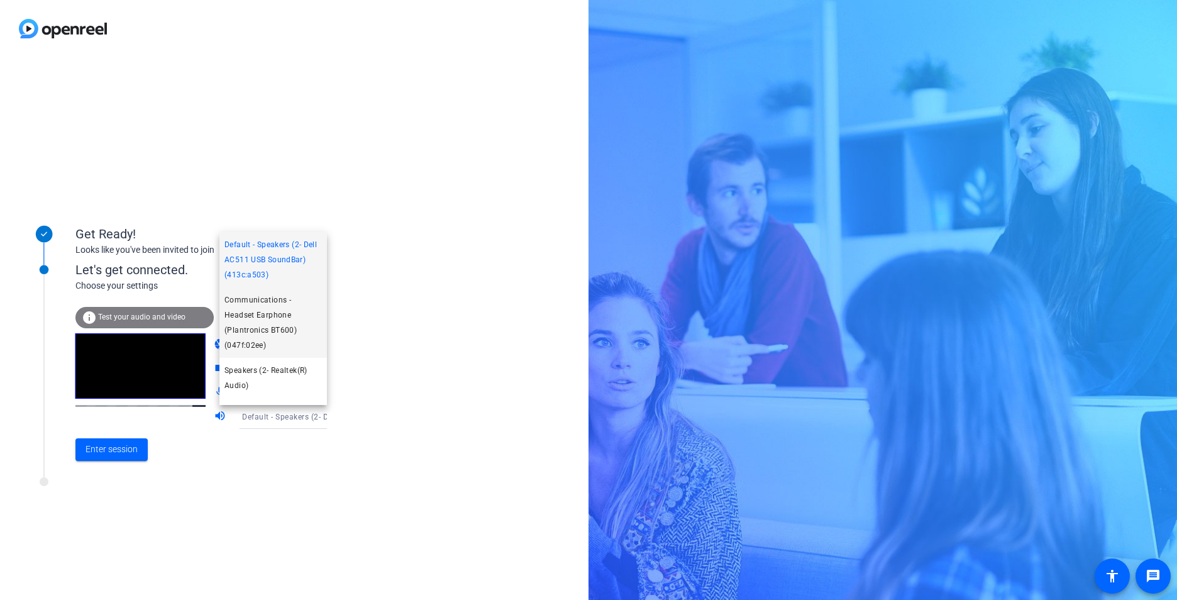
click at [285, 317] on span "Communications - Headset Earphone (Plantronics BT600) (047f:02ee)" at bounding box center [272, 322] width 97 height 60
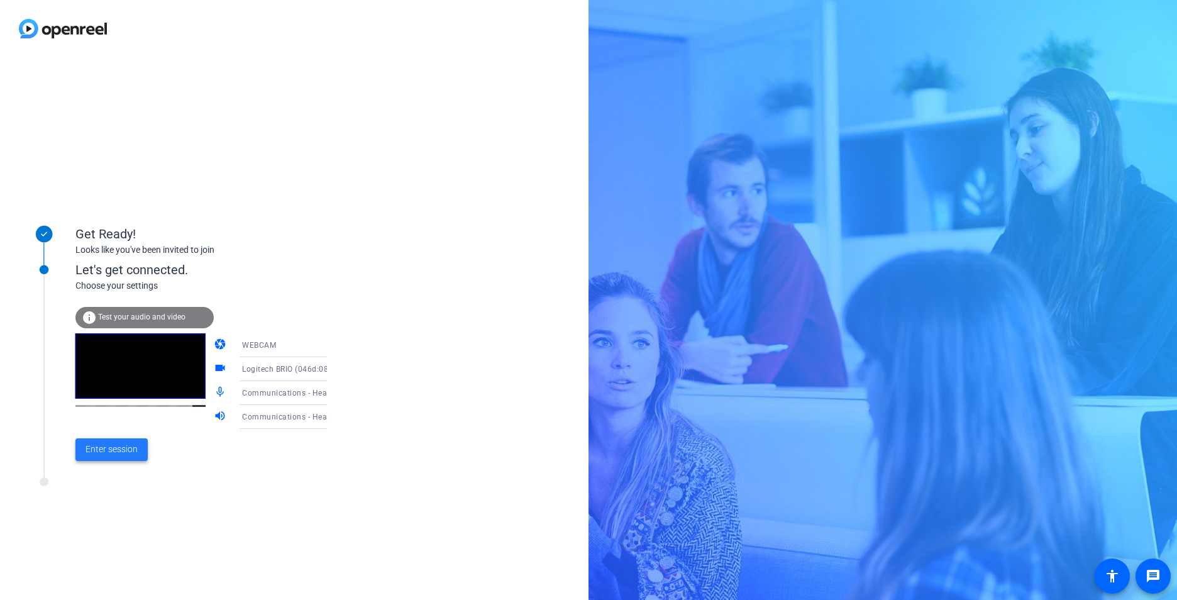
click at [116, 456] on span "Enter session" at bounding box center [112, 449] width 52 height 13
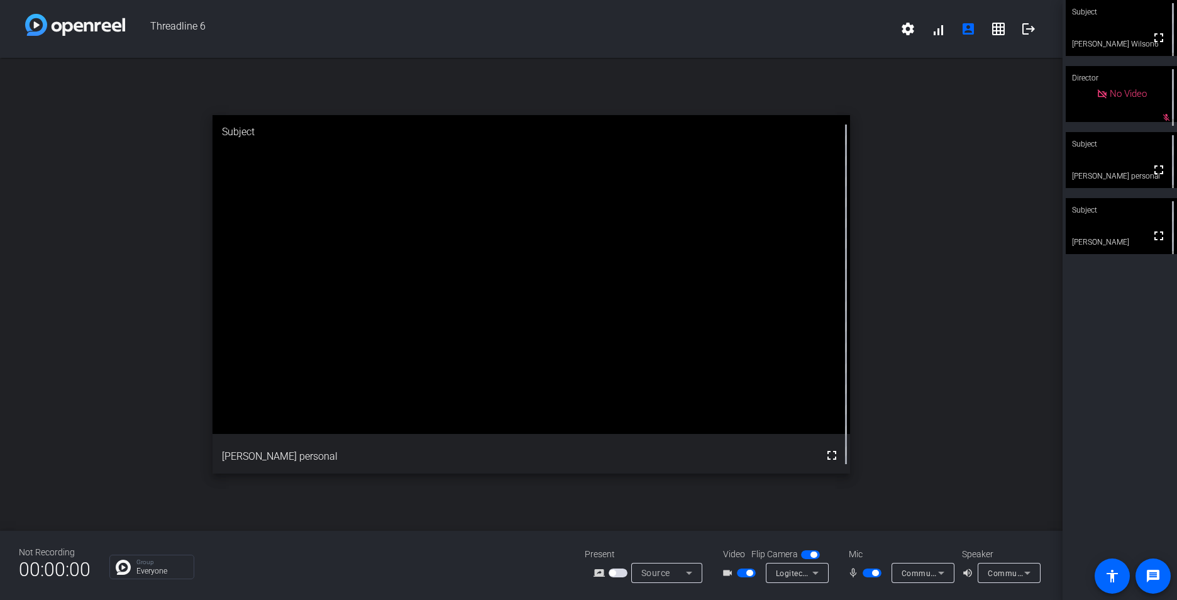
click at [926, 568] on span "Communications - Headset Microphone (Plantronics BT600) (047f:02ee)" at bounding box center [1035, 573] width 267 height 10
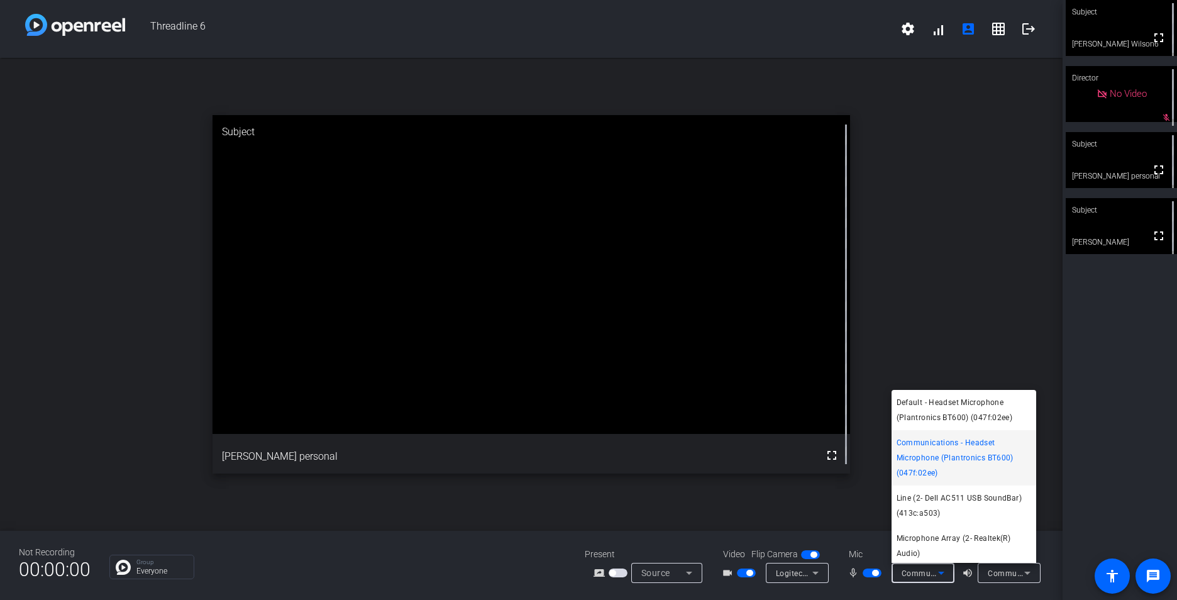
click at [1105, 401] on div at bounding box center [588, 300] width 1177 height 600
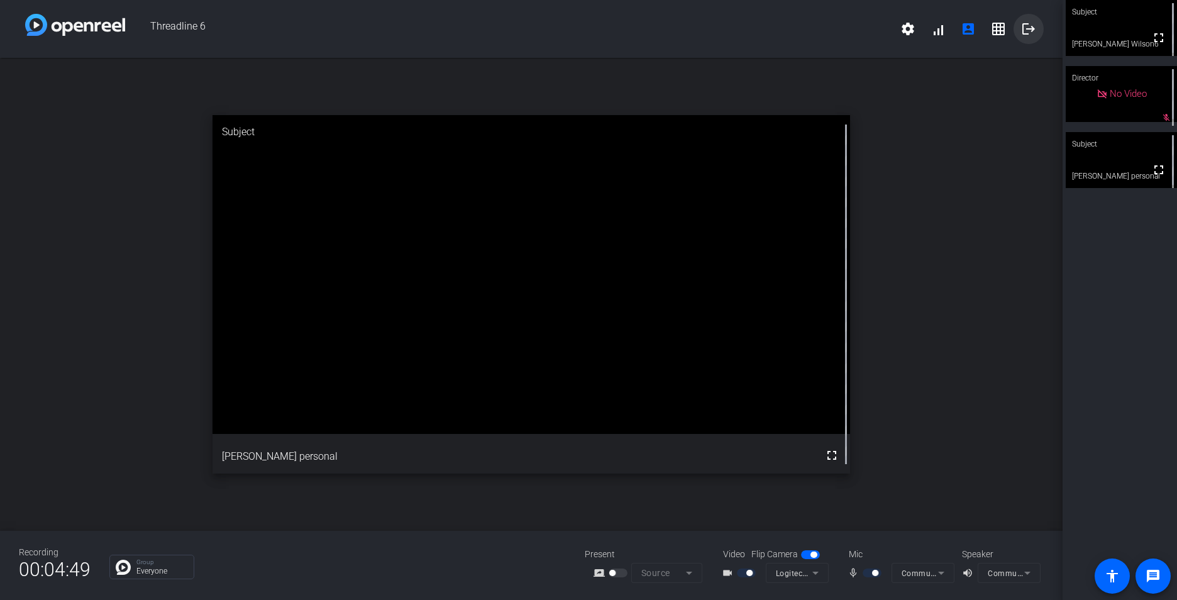
click at [1024, 33] on mat-icon "logout" at bounding box center [1028, 28] width 15 height 15
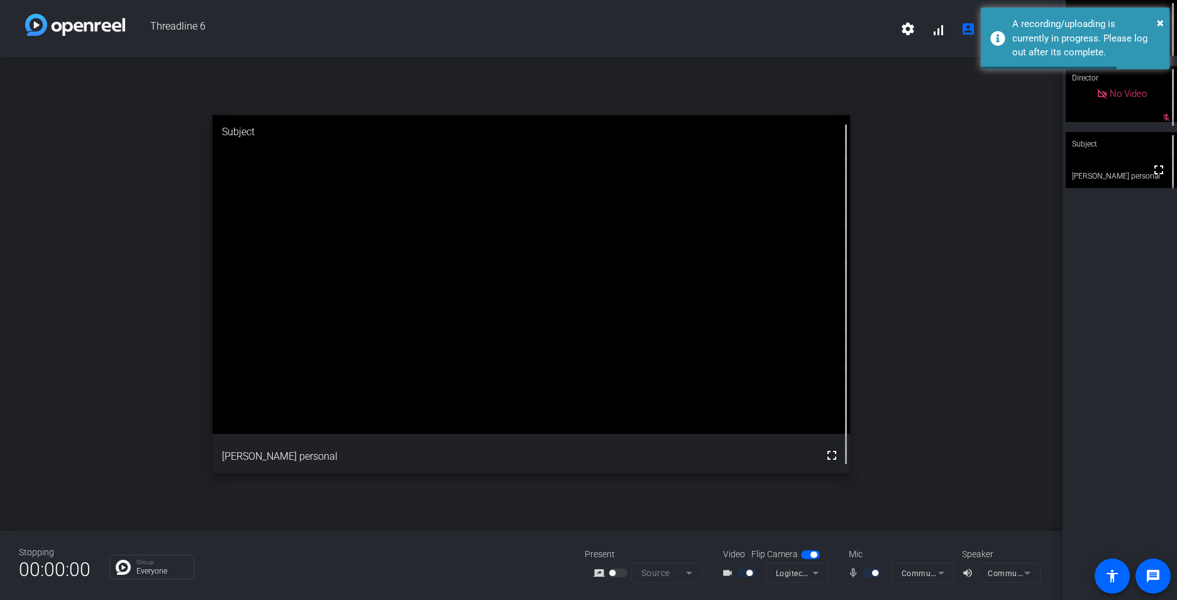
click at [998, 130] on div "open_in_new Subject fullscreen Paul personal" at bounding box center [531, 294] width 1063 height 473
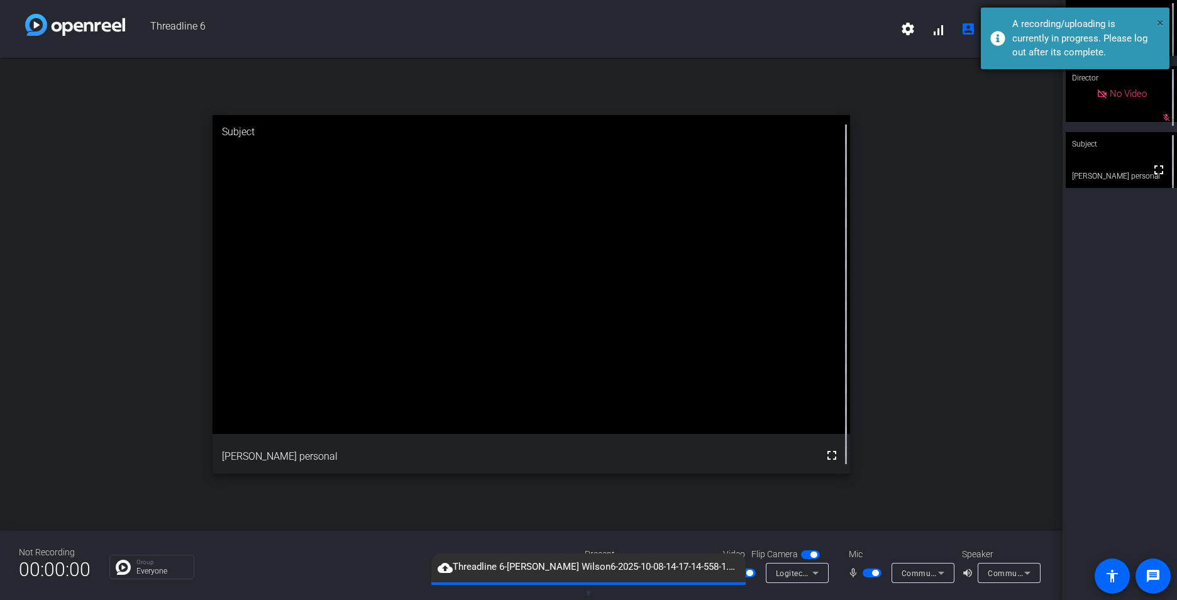
click at [1163, 16] on span "×" at bounding box center [1160, 22] width 7 height 15
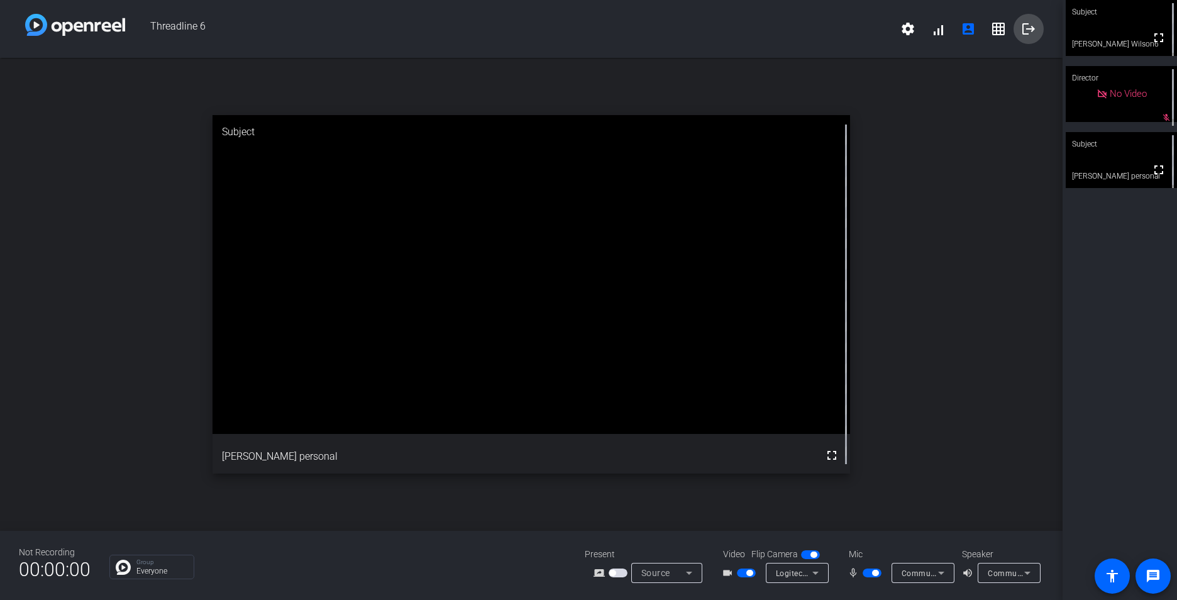
click at [1025, 28] on mat-icon "logout" at bounding box center [1028, 28] width 15 height 15
